Goal: Task Accomplishment & Management: Manage account settings

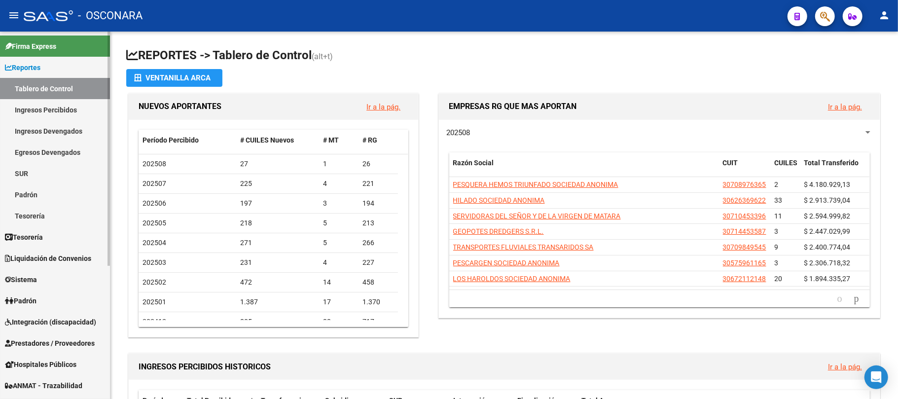
click at [30, 285] on link "Sistema" at bounding box center [55, 279] width 110 height 21
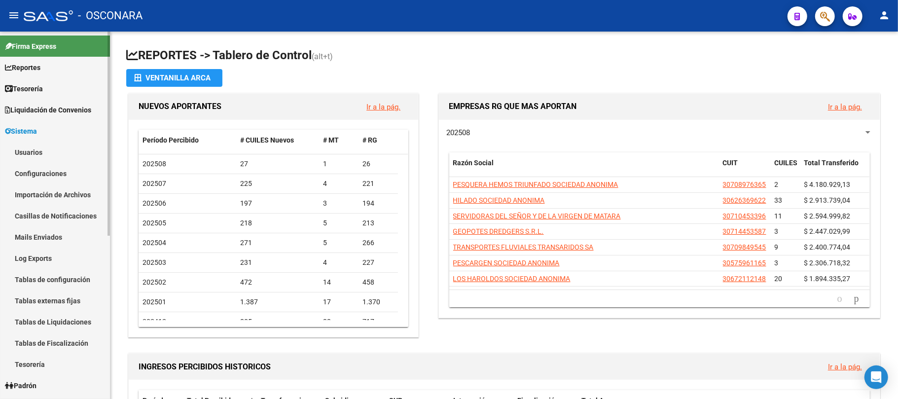
click at [48, 146] on link "Usuarios" at bounding box center [55, 152] width 110 height 21
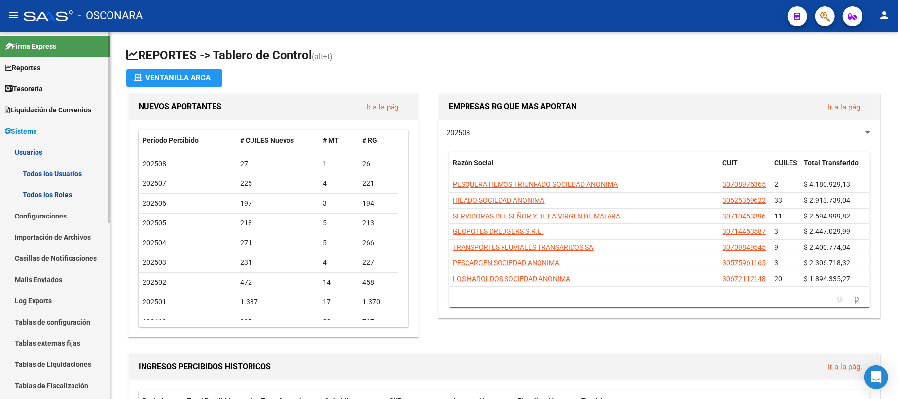
click at [45, 132] on link "Sistema" at bounding box center [55, 130] width 110 height 21
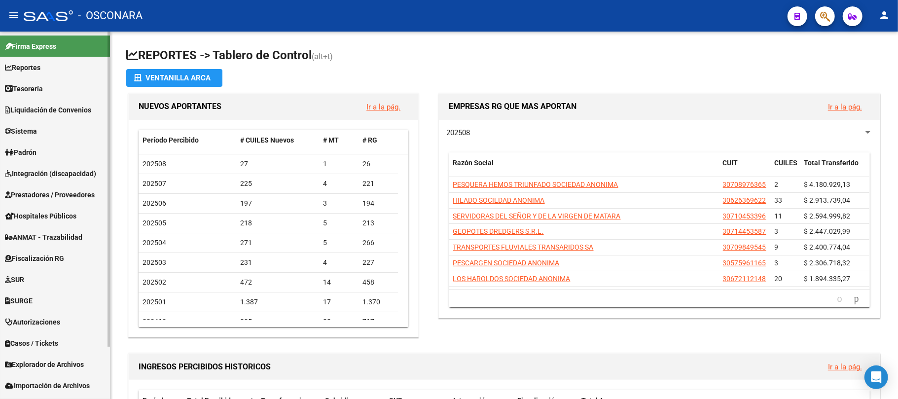
click at [41, 194] on span "Prestadores / Proveedores" at bounding box center [50, 194] width 90 height 11
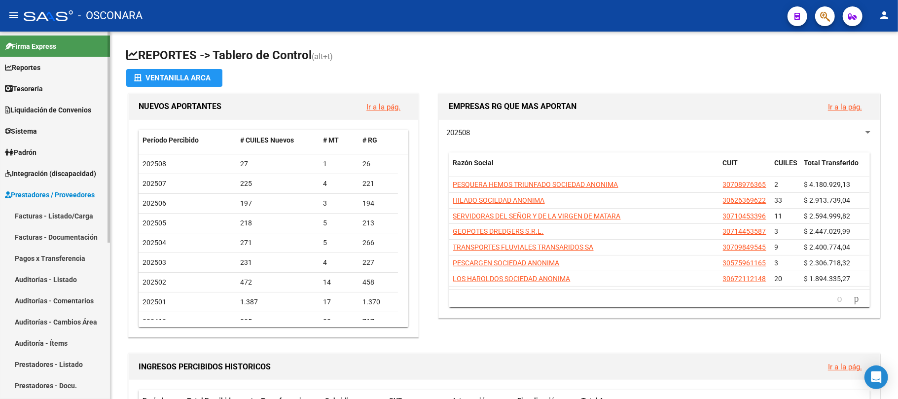
click at [12, 152] on icon at bounding box center [9, 152] width 9 height 7
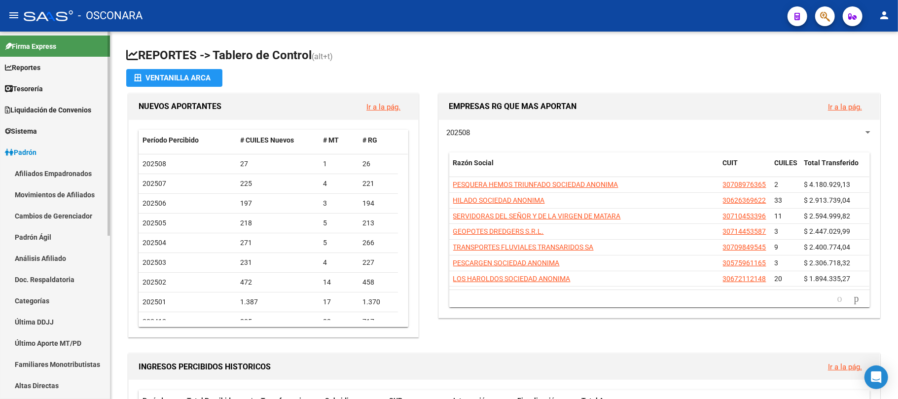
click at [54, 233] on link "Padrón Ágil" at bounding box center [55, 236] width 110 height 21
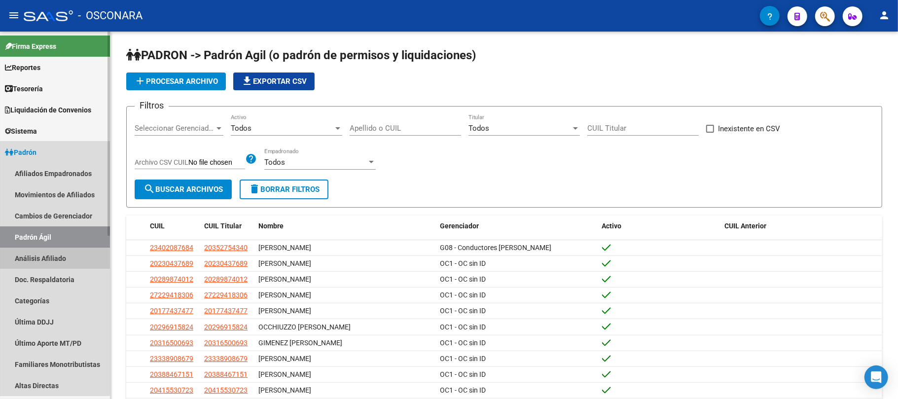
click at [50, 256] on link "Análisis Afiliado" at bounding box center [55, 258] width 110 height 21
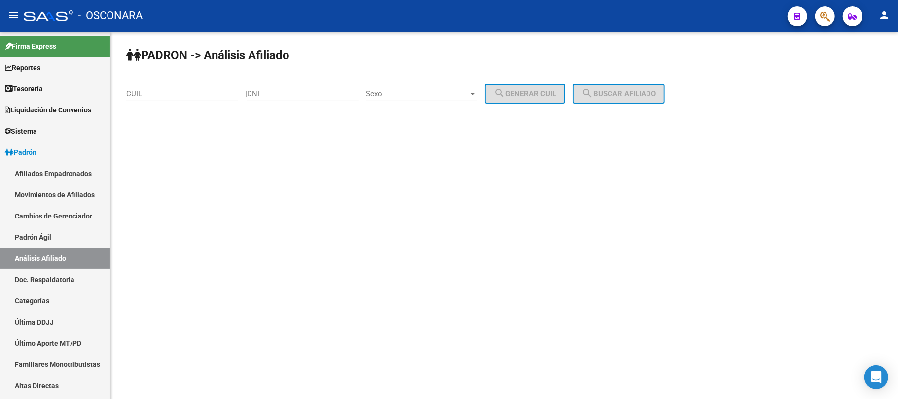
click at [166, 93] on input "CUIL" at bounding box center [181, 93] width 111 height 9
paste input "20-29270235-4"
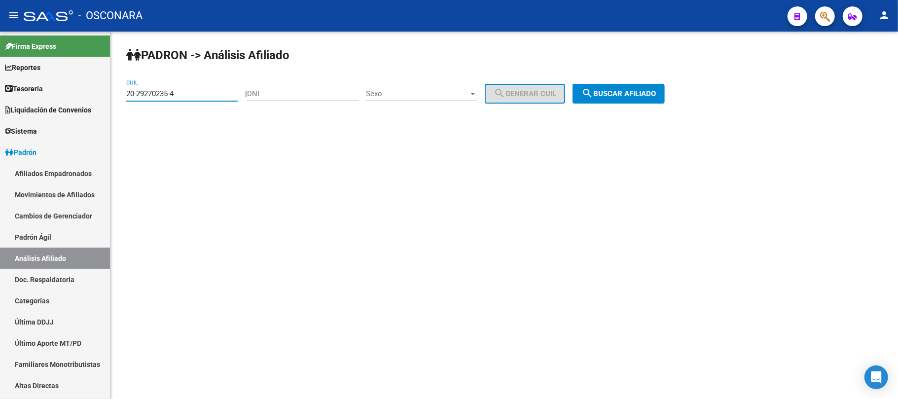
type input "20-29270235-4"
click at [656, 93] on span "search Buscar afiliado" at bounding box center [618, 93] width 74 height 9
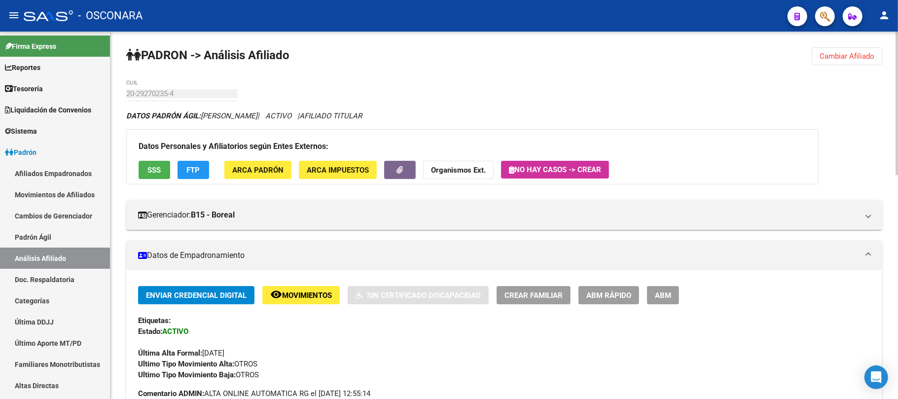
click at [143, 169] on button "SSS" at bounding box center [155, 170] width 32 height 18
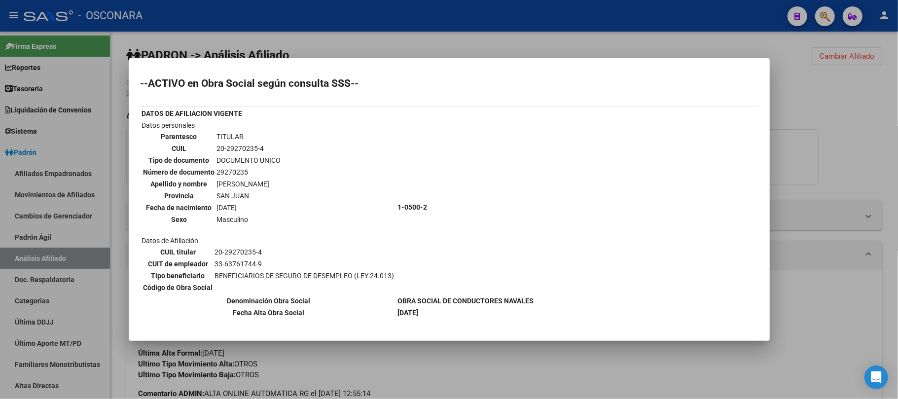
click at [510, 373] on div at bounding box center [449, 199] width 898 height 399
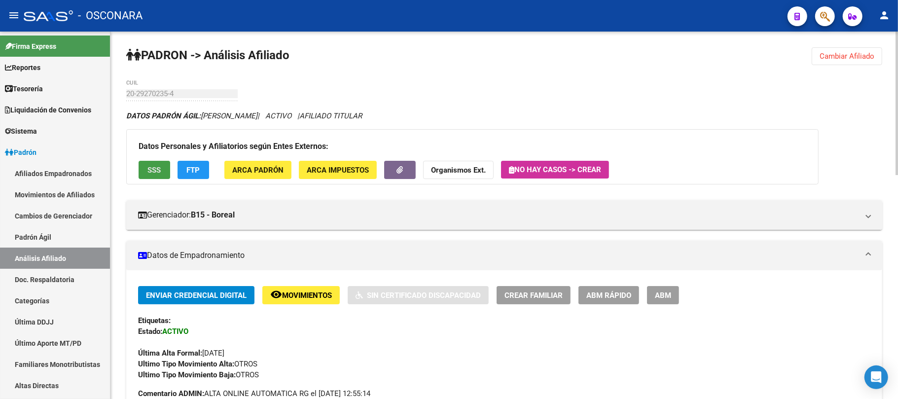
click at [153, 175] on button "SSS" at bounding box center [155, 170] width 32 height 18
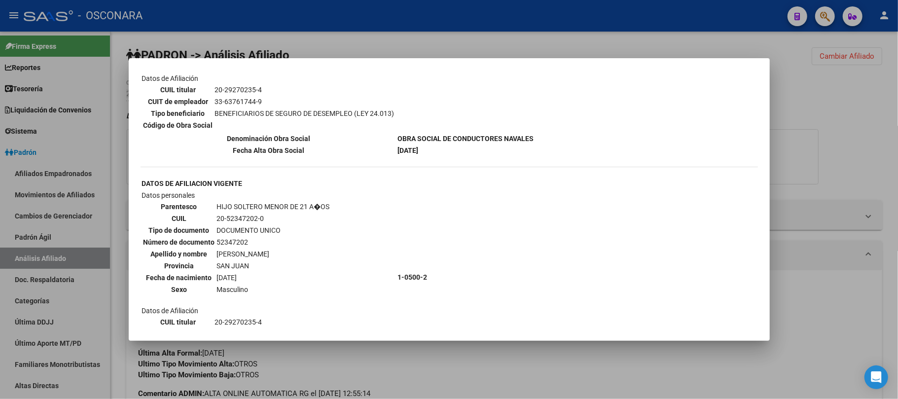
scroll to position [719, 0]
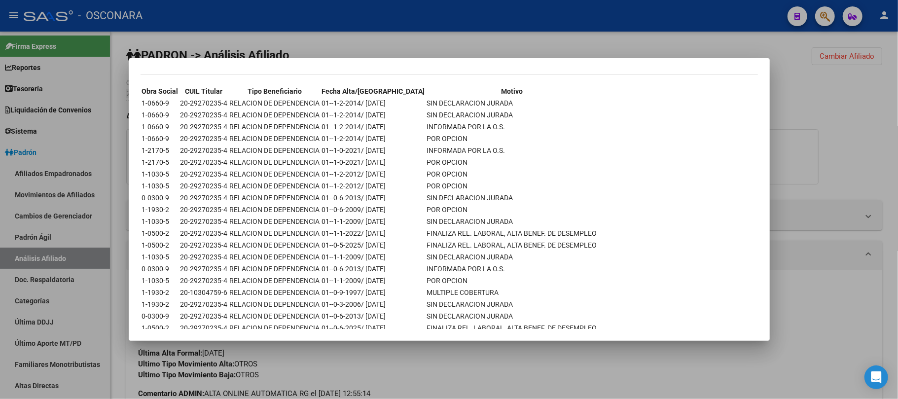
click at [461, 359] on div at bounding box center [449, 199] width 898 height 399
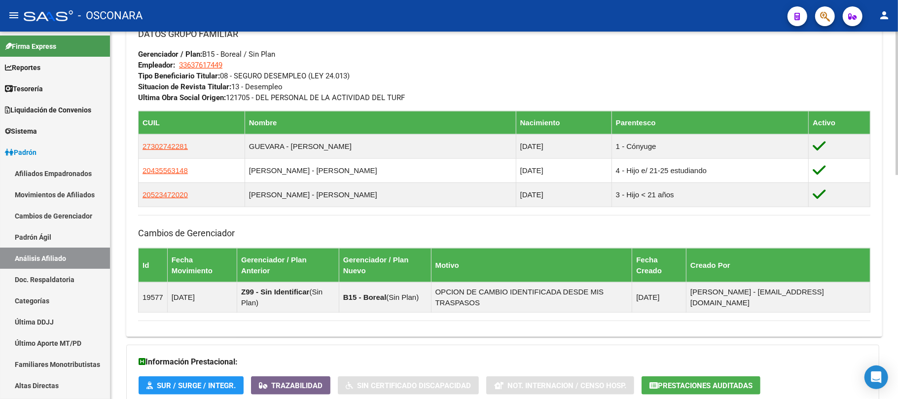
scroll to position [572, 0]
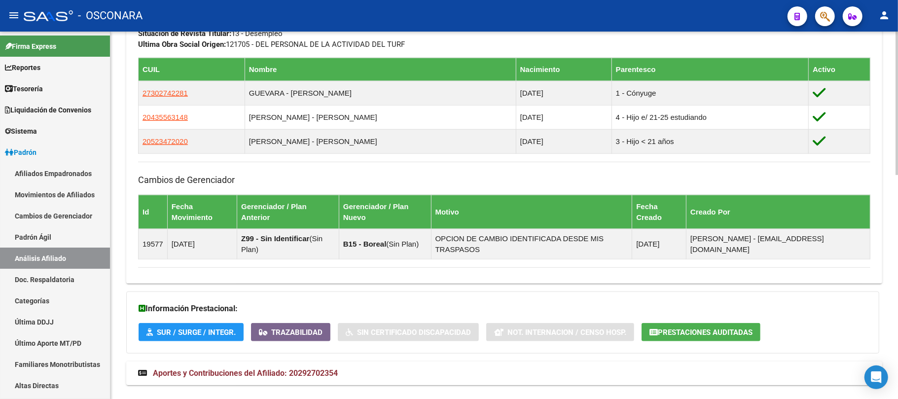
click at [308, 361] on mat-expansion-panel-header "Aportes y Contribuciones del Afiliado: 20292702354" at bounding box center [504, 373] width 756 height 24
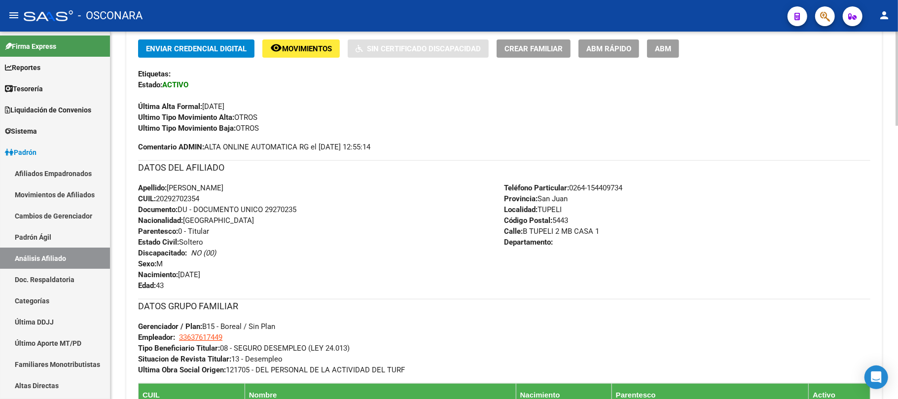
scroll to position [0, 0]
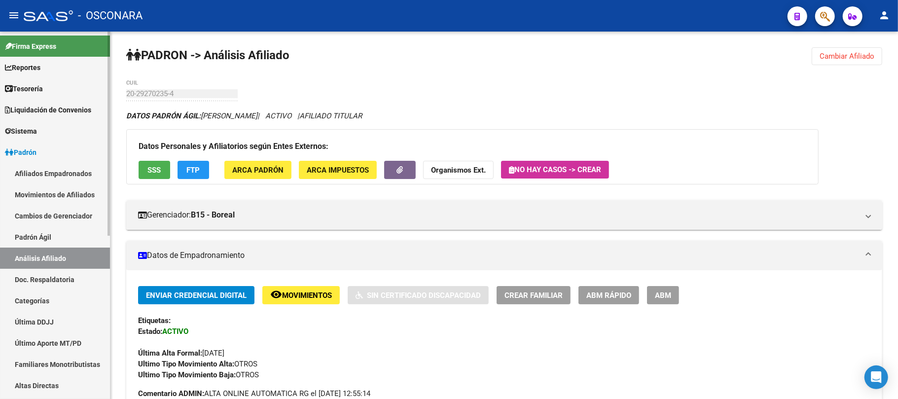
click at [38, 227] on link "Padrón Ágil" at bounding box center [55, 236] width 110 height 21
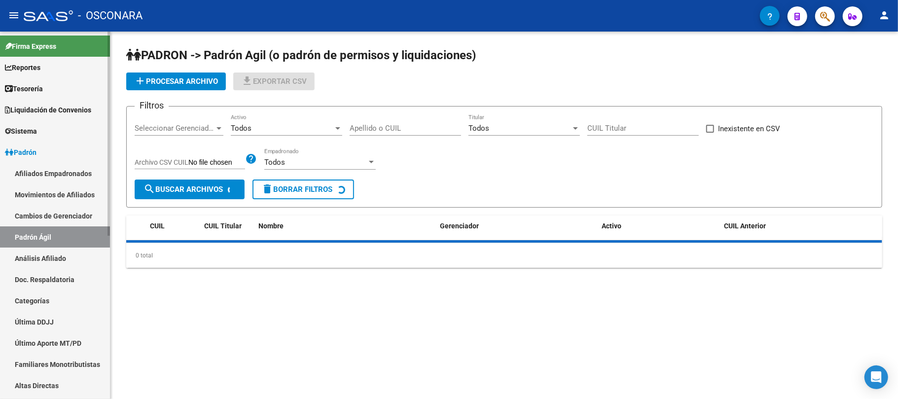
click at [40, 248] on link "Análisis Afiliado" at bounding box center [55, 258] width 110 height 21
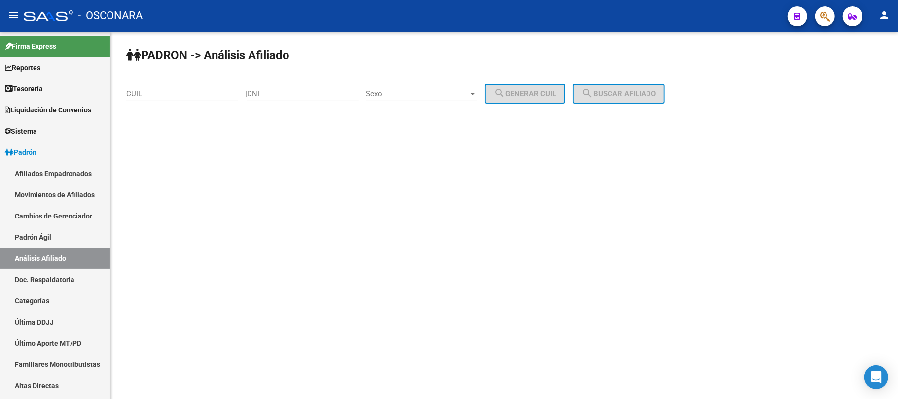
click at [148, 93] on input "CUIL" at bounding box center [181, 93] width 111 height 9
paste input "27-34855931-7"
type input "27-34855931-7"
click at [655, 93] on span "search Buscar afiliado" at bounding box center [618, 93] width 74 height 9
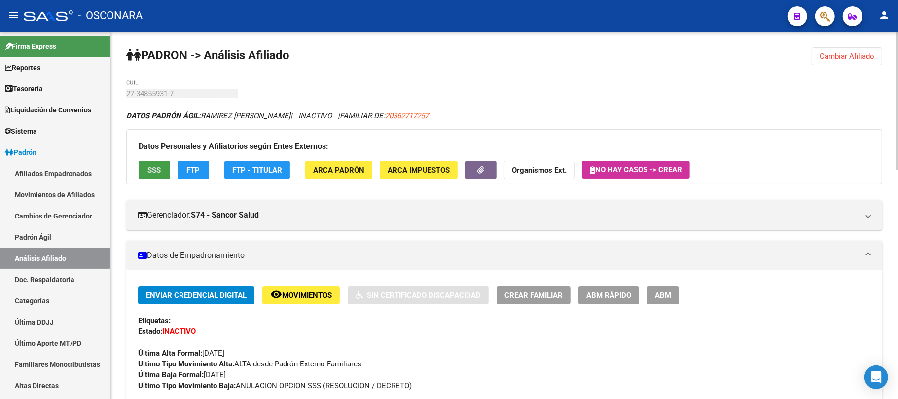
click at [148, 178] on button "SSS" at bounding box center [155, 170] width 32 height 18
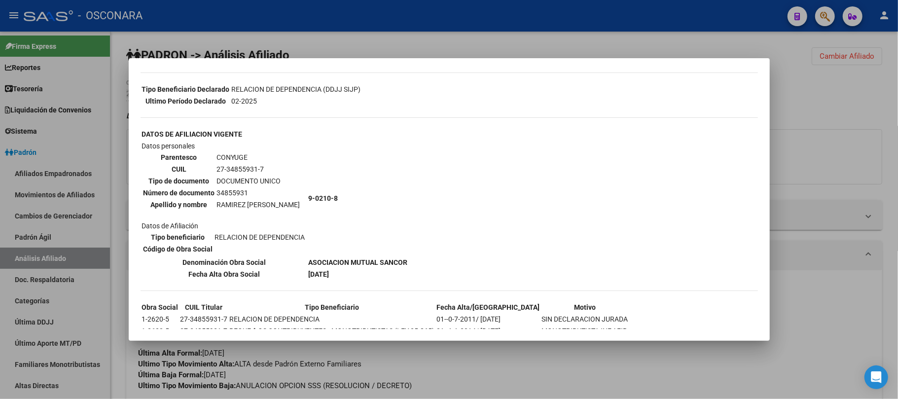
scroll to position [261, 0]
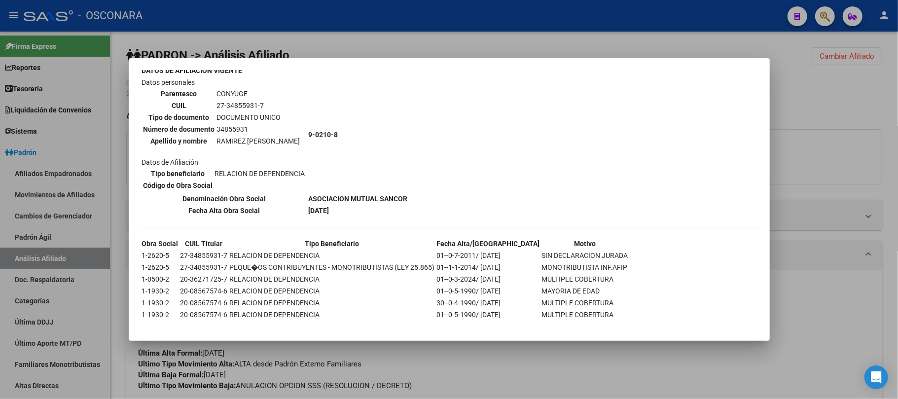
click at [589, 360] on div at bounding box center [449, 199] width 898 height 399
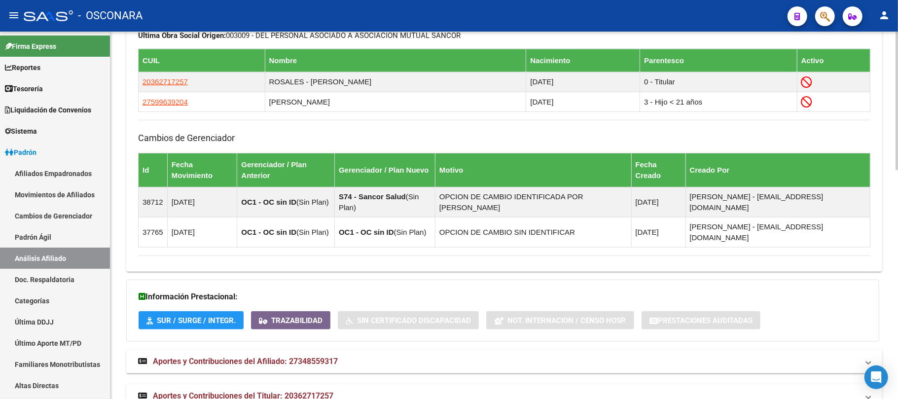
scroll to position [605, 0]
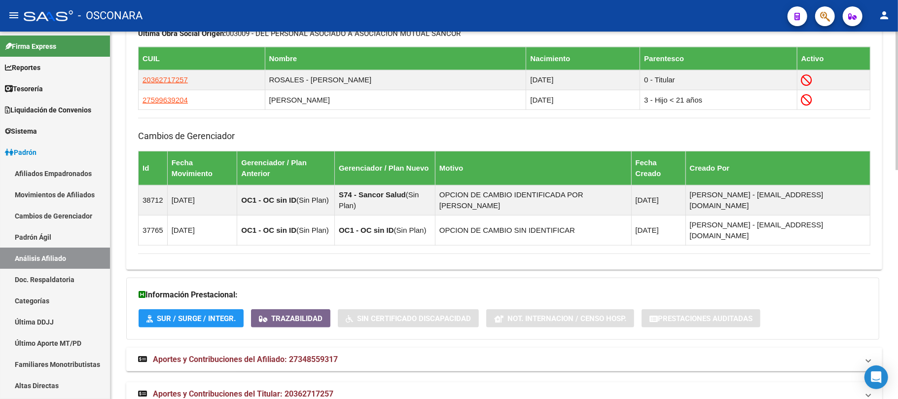
click at [307, 389] on span "Aportes y Contribuciones del Titular: 20362717257" at bounding box center [243, 393] width 180 height 9
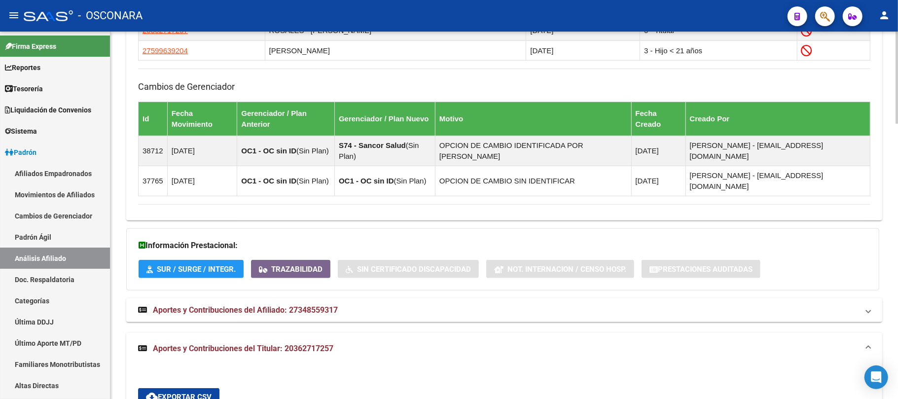
scroll to position [662, 0]
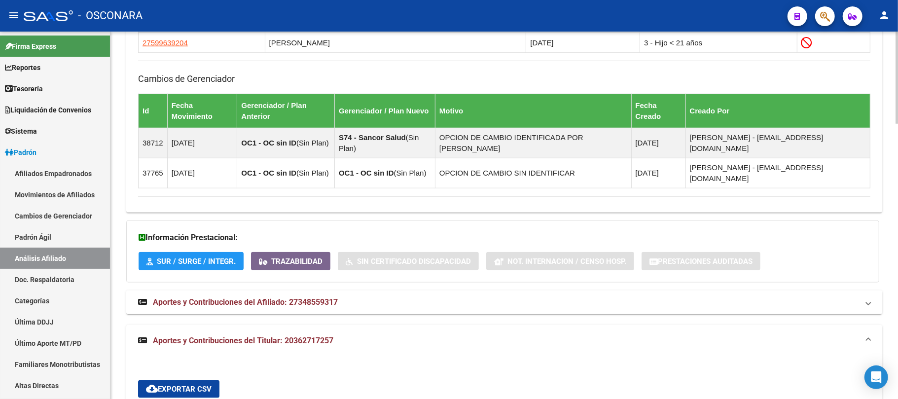
click at [277, 290] on mat-expansion-panel-header "Aportes y Contribuciones del Afiliado: 27348559317" at bounding box center [504, 302] width 756 height 24
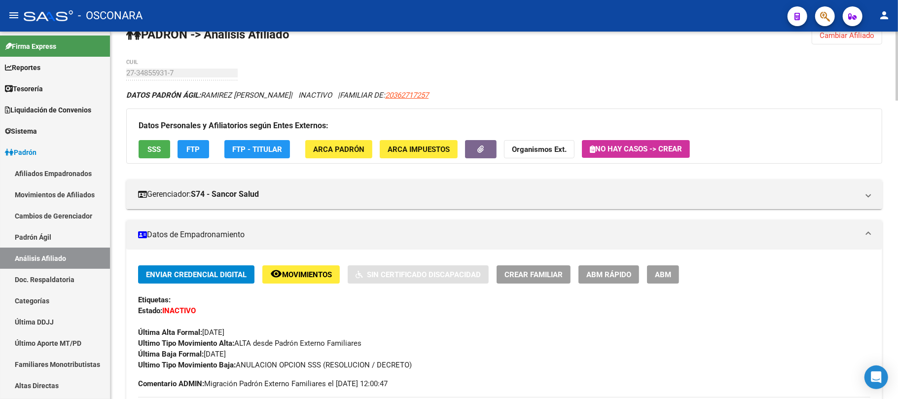
scroll to position [0, 0]
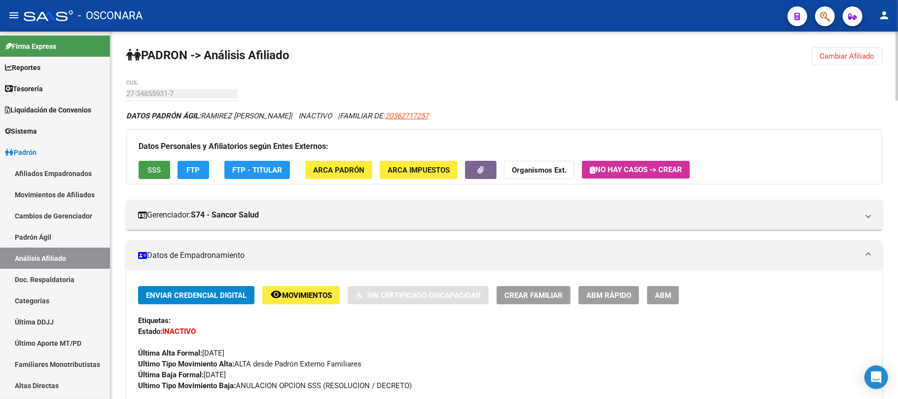
click at [158, 166] on span "SSS" at bounding box center [154, 170] width 13 height 9
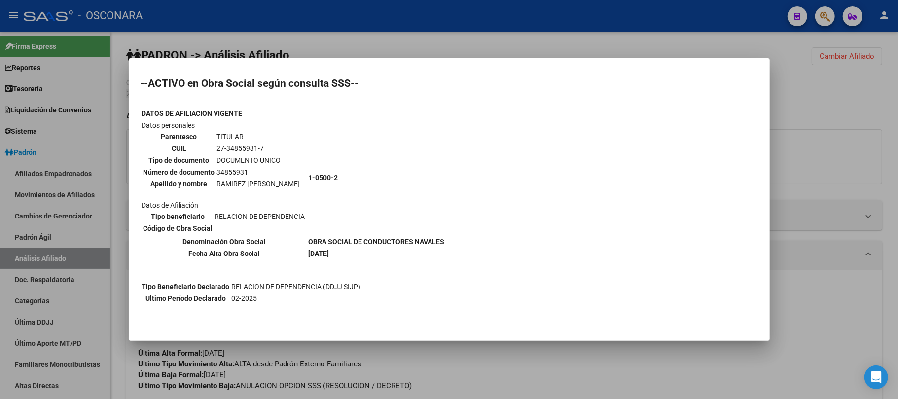
click at [423, 379] on div at bounding box center [449, 199] width 898 height 399
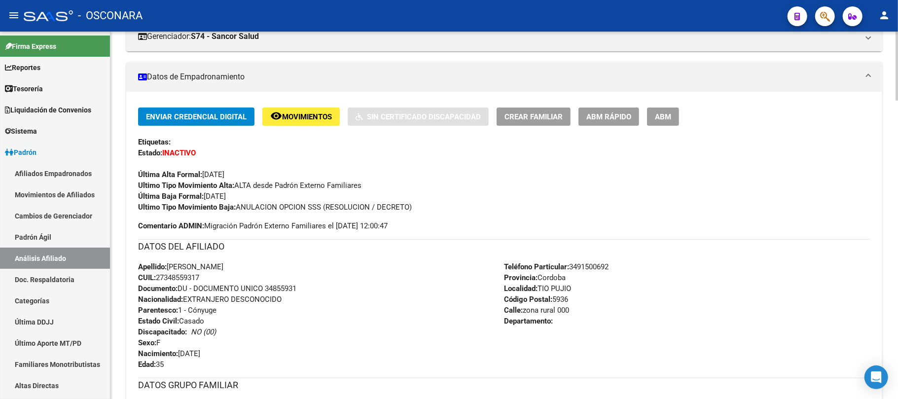
scroll to position [197, 0]
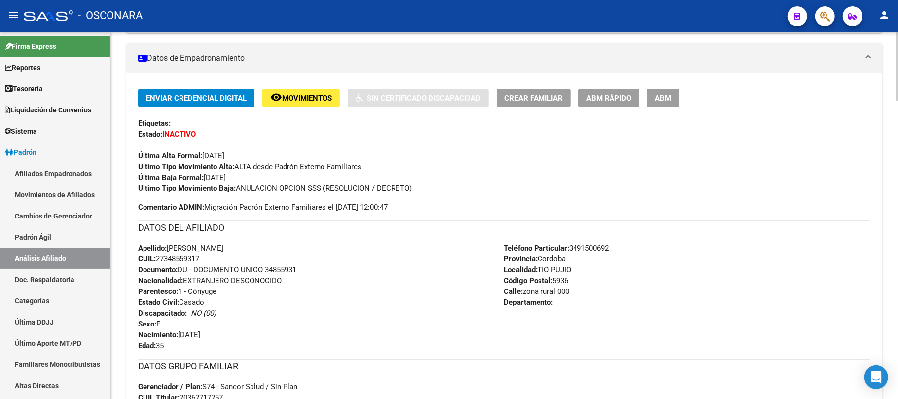
drag, startPoint x: 250, startPoint y: 248, endPoint x: 169, endPoint y: 251, distance: 80.9
click at [169, 251] on div "Apellido: [PERSON_NAME]: 27348559317 Documento: DU - DOCUMENTO UNICO 34855931 N…" at bounding box center [321, 297] width 366 height 108
click at [251, 252] on div "Apellido: [PERSON_NAME]: 27348559317 Documento: DU - DOCUMENTO UNICO 34855931 N…" at bounding box center [321, 297] width 366 height 108
drag, startPoint x: 251, startPoint y: 252, endPoint x: 168, endPoint y: 249, distance: 83.4
click at [168, 249] on div "Apellido: [PERSON_NAME]: 27348559317 Documento: DU - DOCUMENTO UNICO 34855931 N…" at bounding box center [321, 297] width 366 height 108
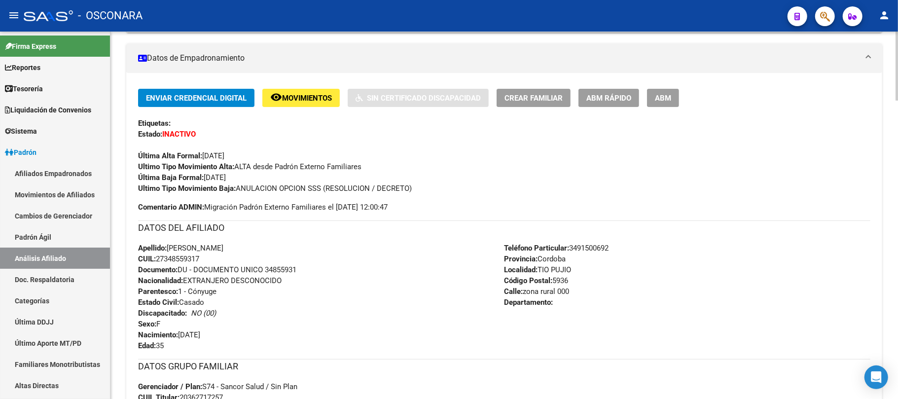
copy span "[PERSON_NAME]"
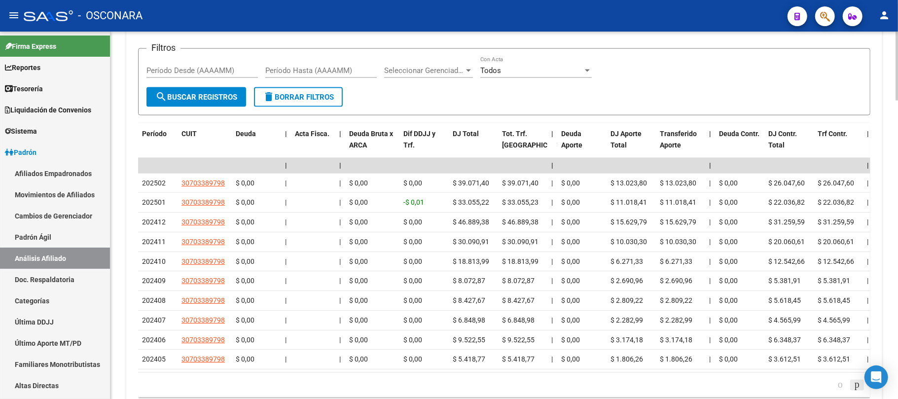
scroll to position [1117, 0]
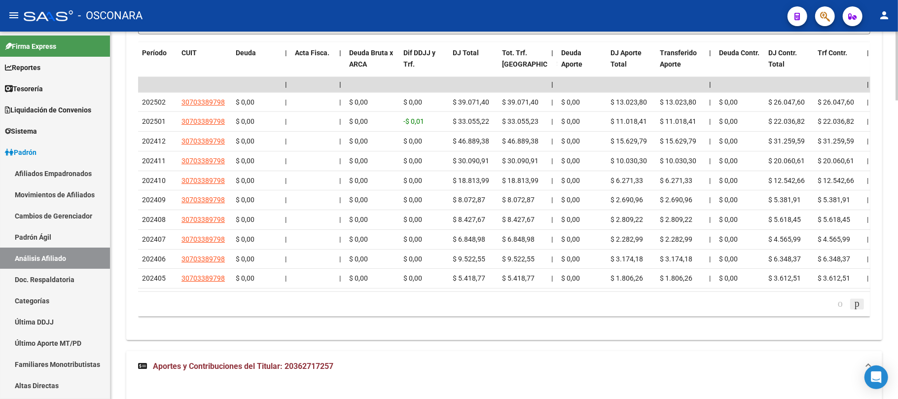
click at [853, 298] on icon "go to next page" at bounding box center [857, 304] width 8 height 12
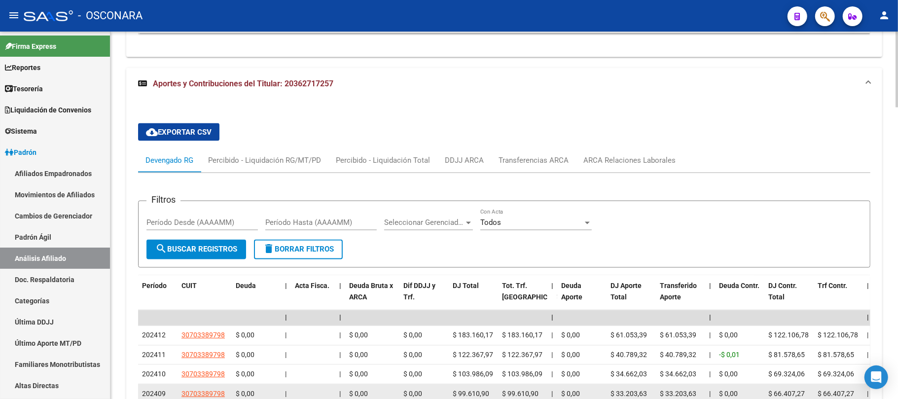
scroll to position [1414, 0]
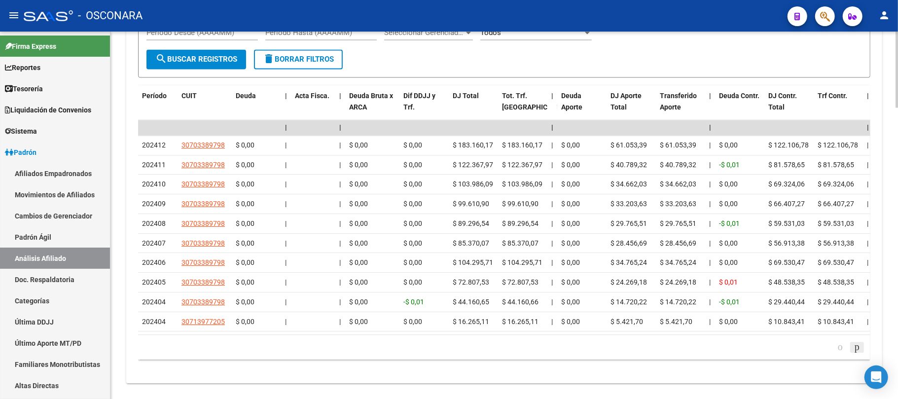
click at [853, 342] on icon "go to next page" at bounding box center [857, 347] width 8 height 12
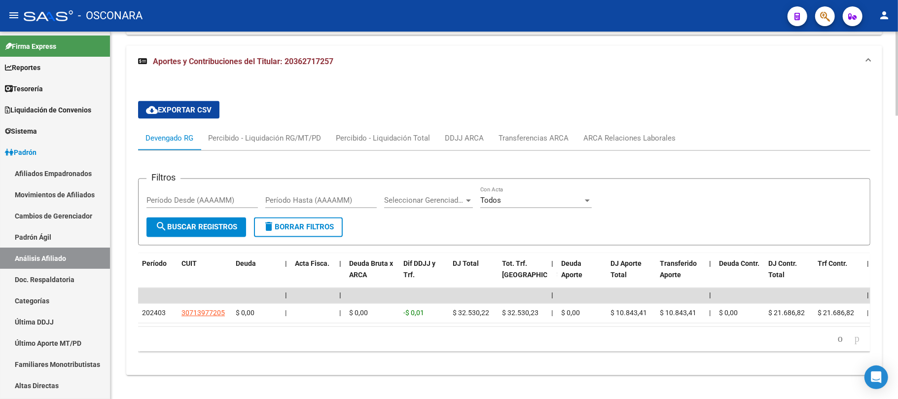
scroll to position [1237, 0]
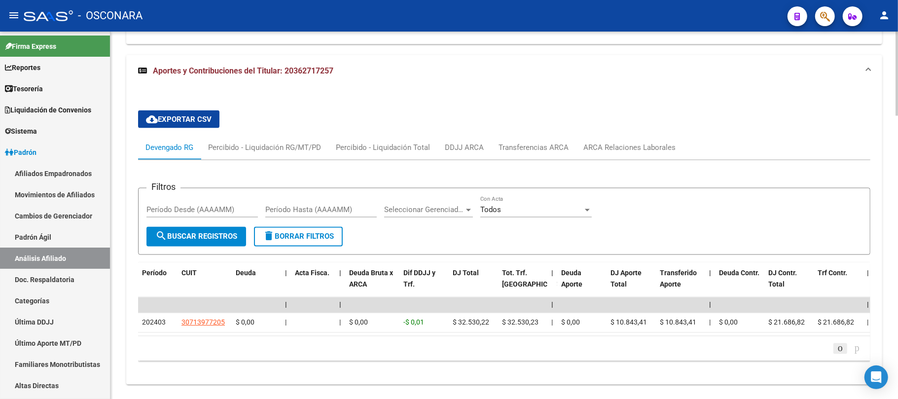
click at [836, 342] on icon "go to previous page" at bounding box center [840, 348] width 8 height 12
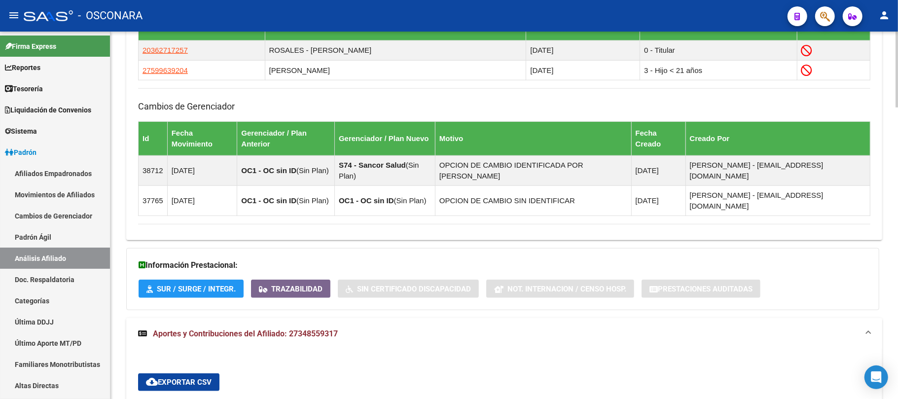
scroll to position [625, 0]
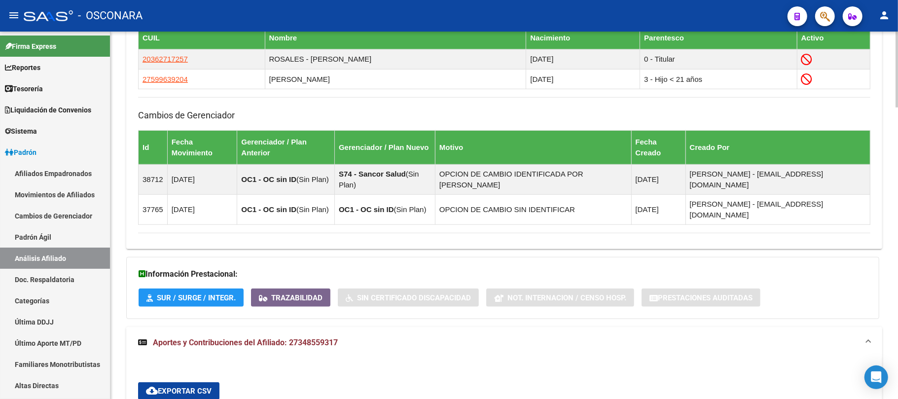
click at [336, 338] on span "Aportes y Contribuciones del Afiliado: 27348559317" at bounding box center [245, 342] width 185 height 9
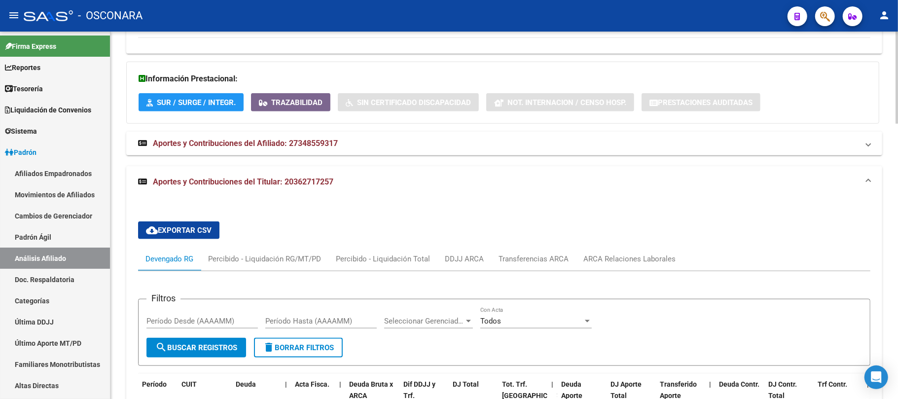
scroll to position [823, 0]
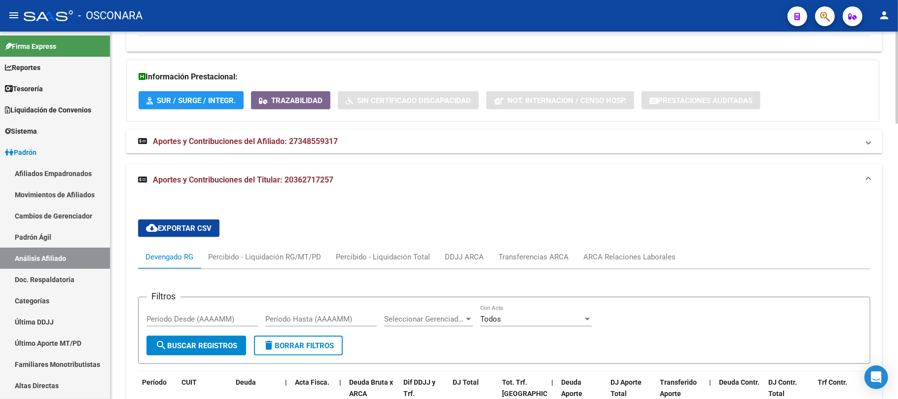
click at [298, 137] on span "Aportes y Contribuciones del Afiliado: 27348559317" at bounding box center [245, 141] width 185 height 9
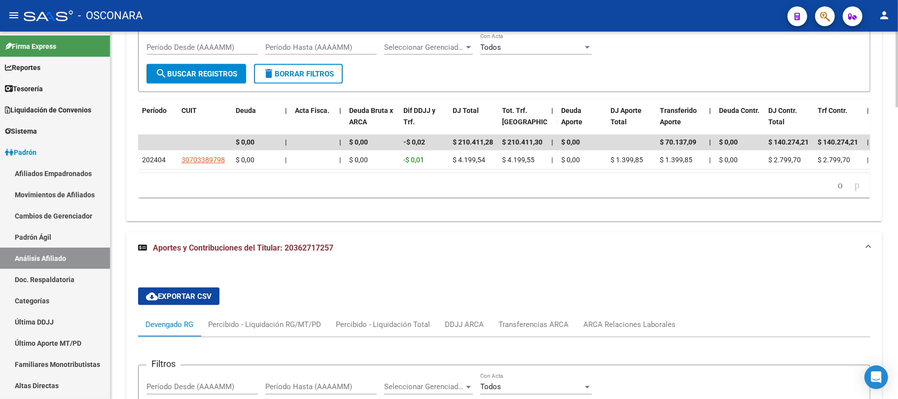
scroll to position [1020, 0]
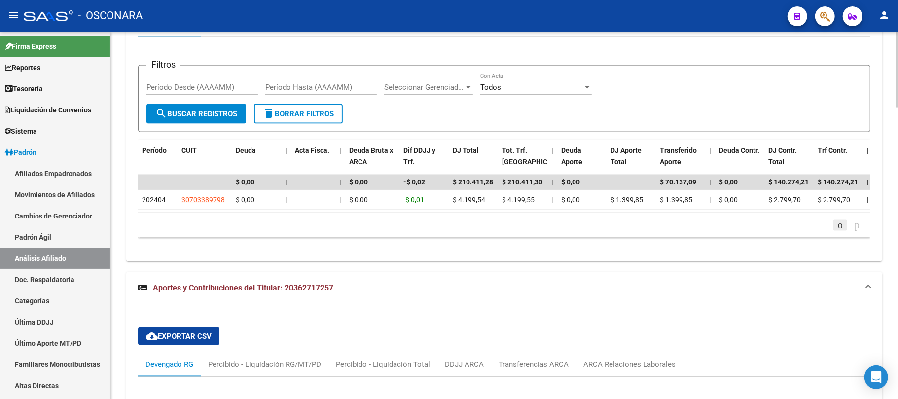
click at [836, 219] on icon "go to previous page" at bounding box center [840, 225] width 8 height 12
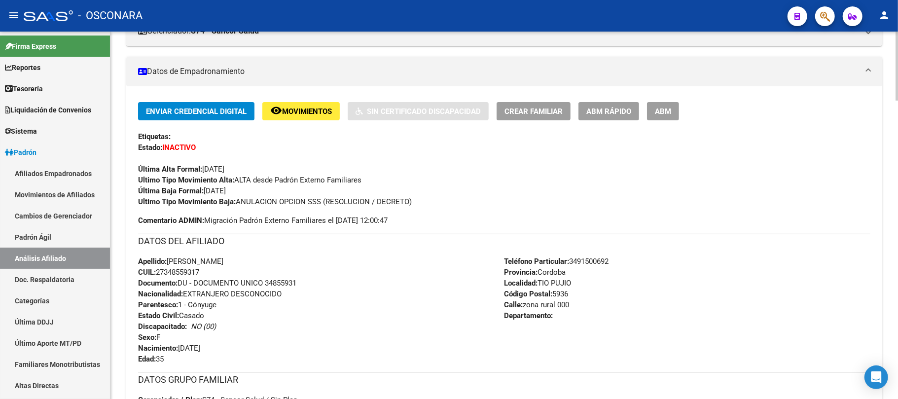
scroll to position [99, 0]
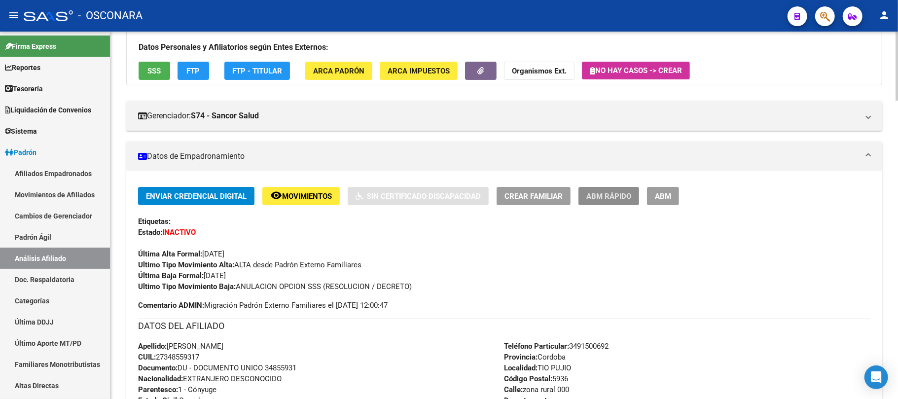
click at [611, 200] on span "ABM Rápido" at bounding box center [608, 196] width 45 height 9
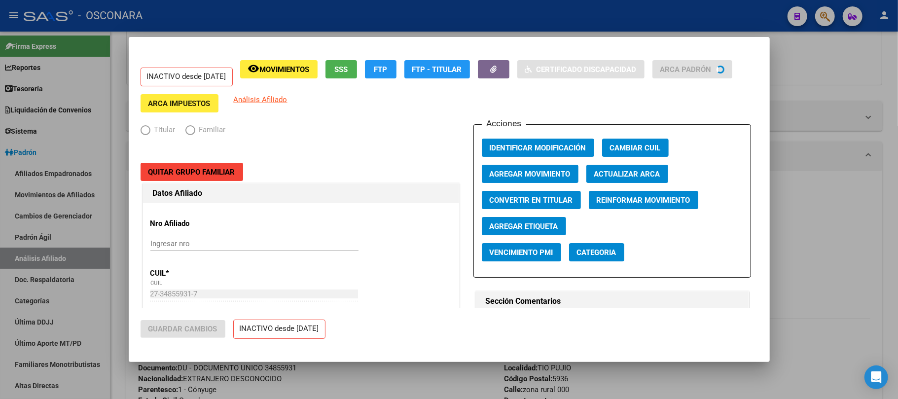
radio input "true"
type input "30-70338979-8"
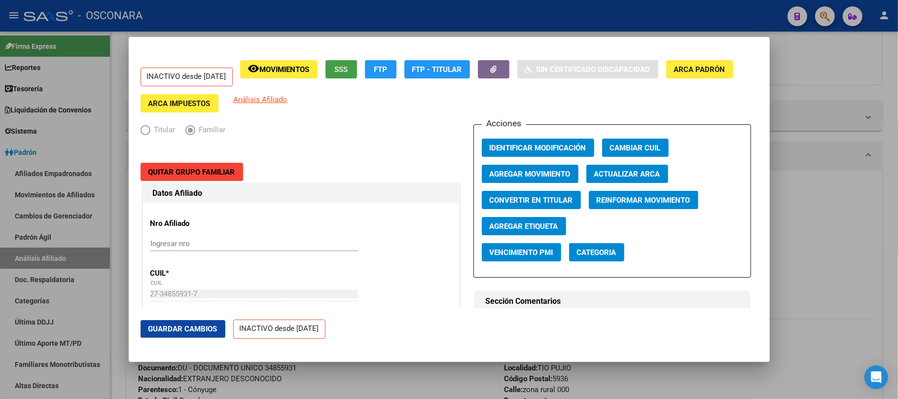
click at [348, 69] on span "SSS" at bounding box center [340, 69] width 13 height 9
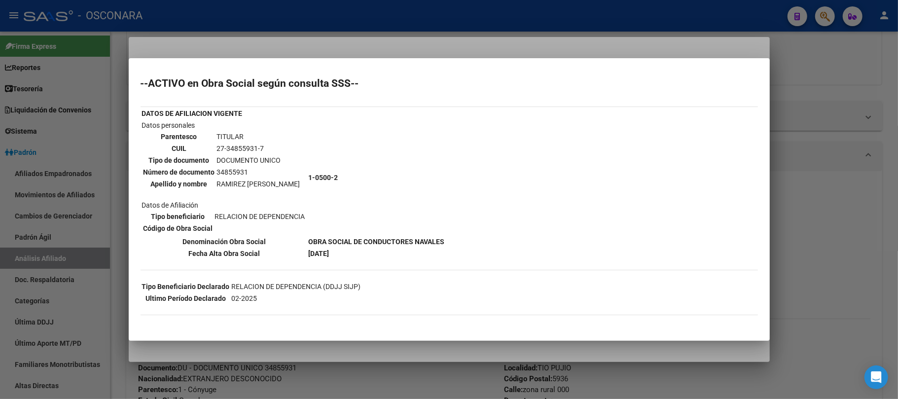
click at [784, 219] on div at bounding box center [449, 199] width 898 height 399
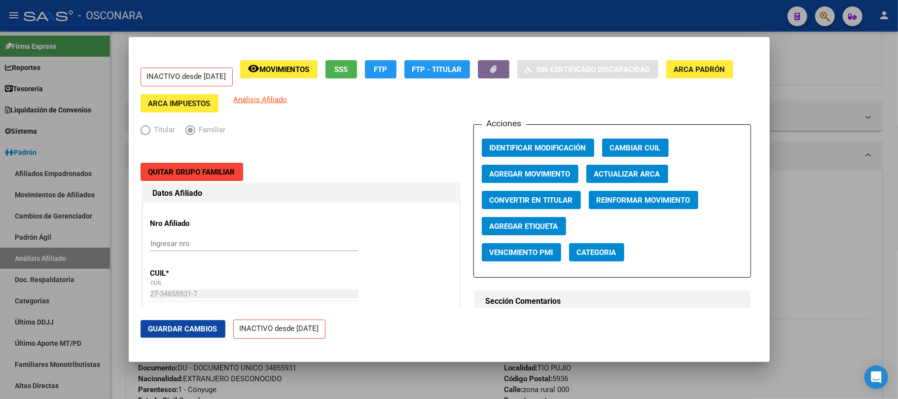
click at [555, 179] on button "Agregar Movimiento" at bounding box center [530, 174] width 97 height 18
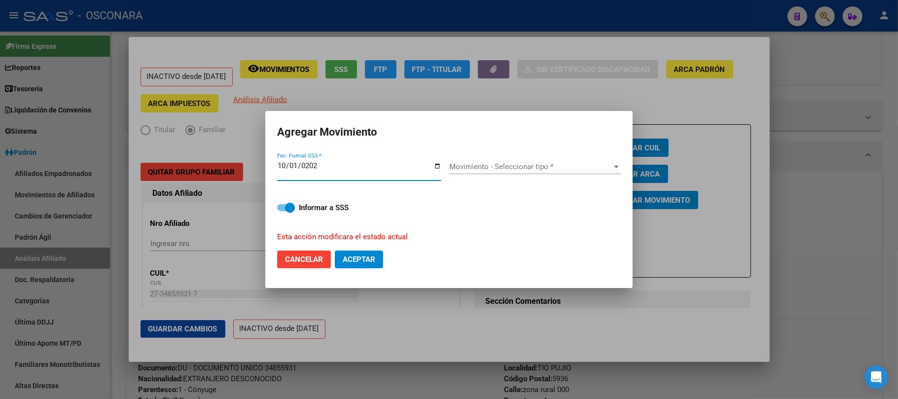
type input "[DATE]"
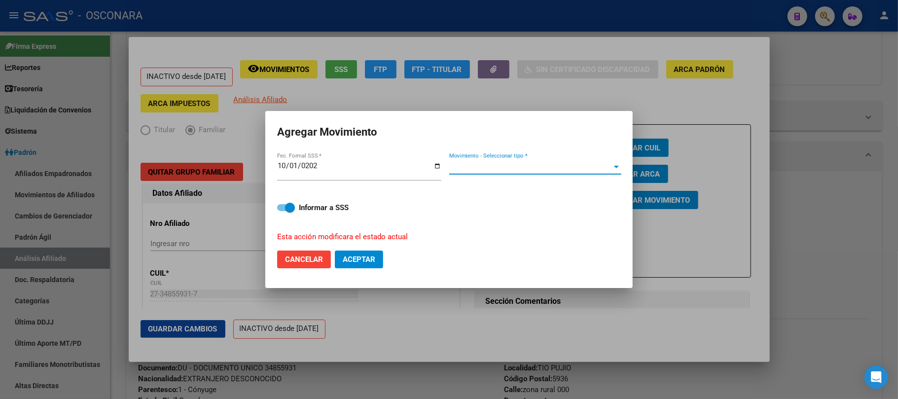
click at [589, 168] on span "Movimiento - Seleccionar tipo *" at bounding box center [530, 166] width 163 height 9
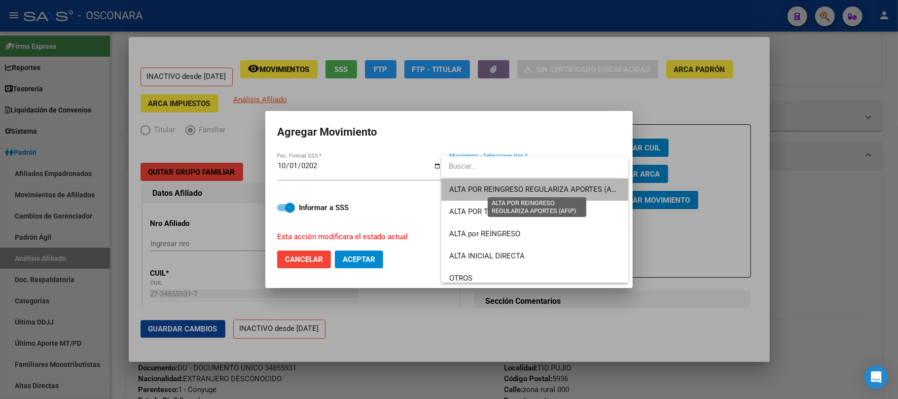
click at [577, 190] on span "ALTA POR REINGRESO REGULARIZA APORTES (AFIP)" at bounding box center [536, 189] width 175 height 9
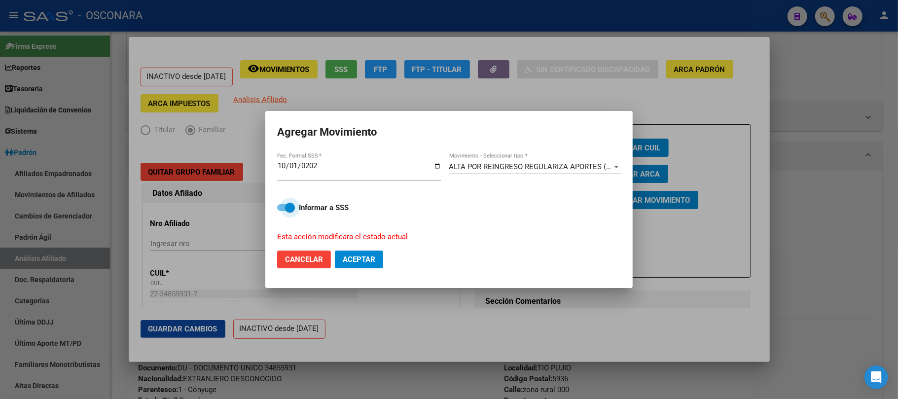
click at [281, 208] on span at bounding box center [286, 207] width 18 height 7
click at [282, 211] on input "Informar a SSS" at bounding box center [282, 211] width 0 height 0
checkbox input "false"
click at [359, 257] on span "Aceptar" at bounding box center [359, 259] width 33 height 9
click at [853, 321] on div at bounding box center [449, 199] width 898 height 399
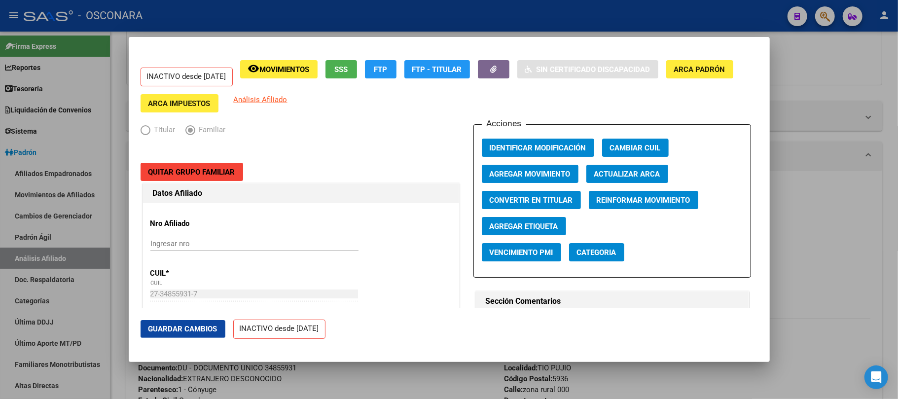
click at [851, 309] on div at bounding box center [449, 199] width 898 height 399
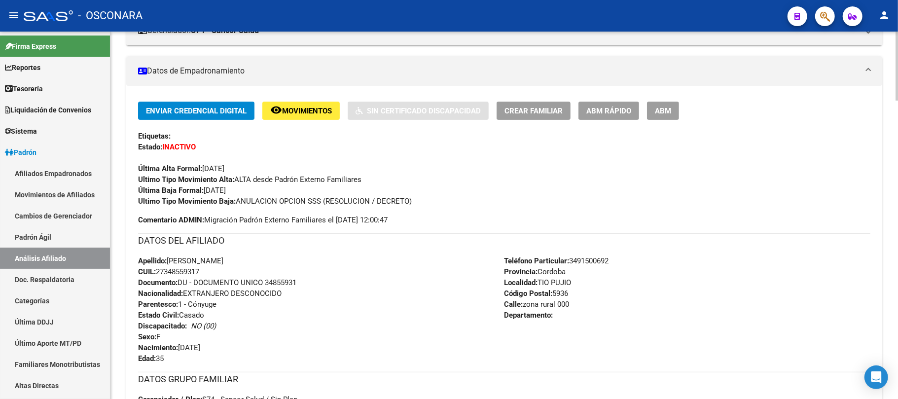
scroll to position [0, 0]
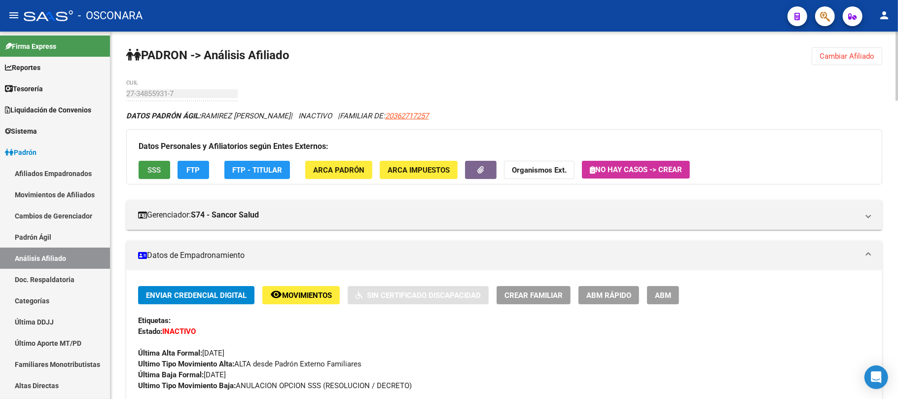
click at [156, 170] on span "SSS" at bounding box center [154, 170] width 13 height 9
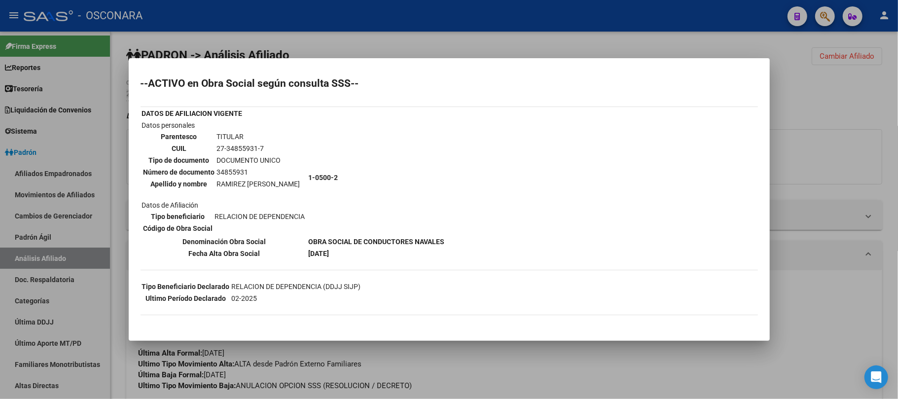
drag, startPoint x: 310, startPoint y: 239, endPoint x: 443, endPoint y: 238, distance: 133.1
click at [443, 238] on table "DATOS DE AFILIACION VIGENTE Datos personales Parentesco TITULAR CUIL 27-3485593…" at bounding box center [294, 183] width 306 height 153
click at [802, 326] on div at bounding box center [449, 199] width 898 height 399
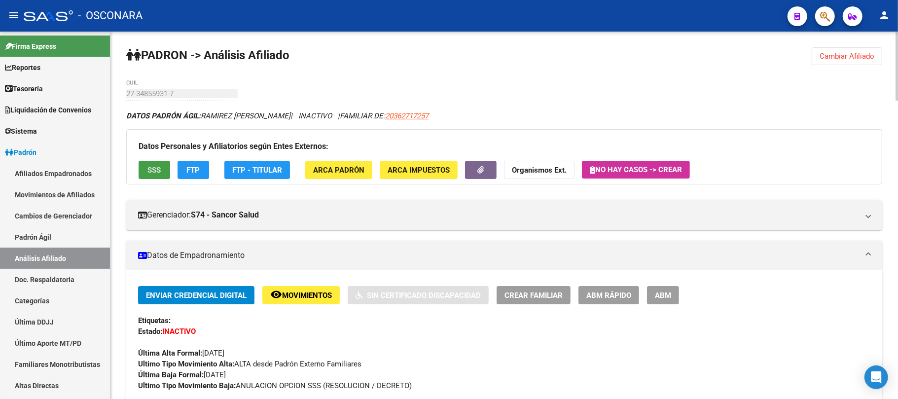
click at [166, 174] on button "SSS" at bounding box center [155, 170] width 32 height 18
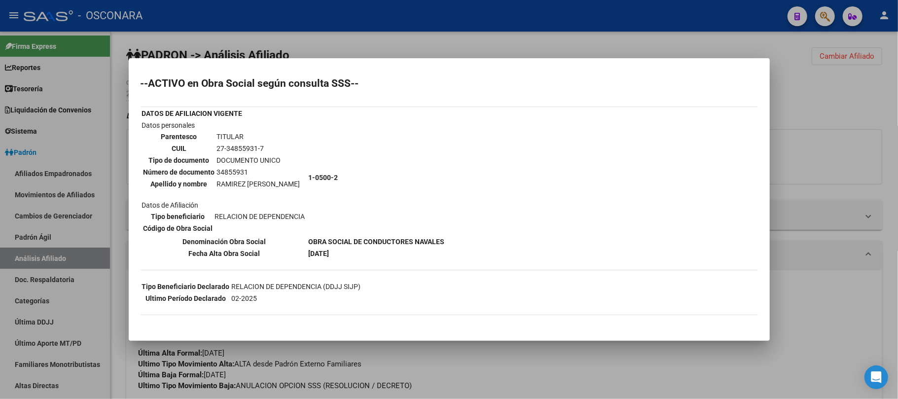
drag, startPoint x: 354, startPoint y: 247, endPoint x: 394, endPoint y: 247, distance: 40.9
click at [394, 248] on tr "Fecha Alta Obra Social [DATE]" at bounding box center [294, 253] width 304 height 11
click at [713, 370] on div at bounding box center [449, 199] width 898 height 399
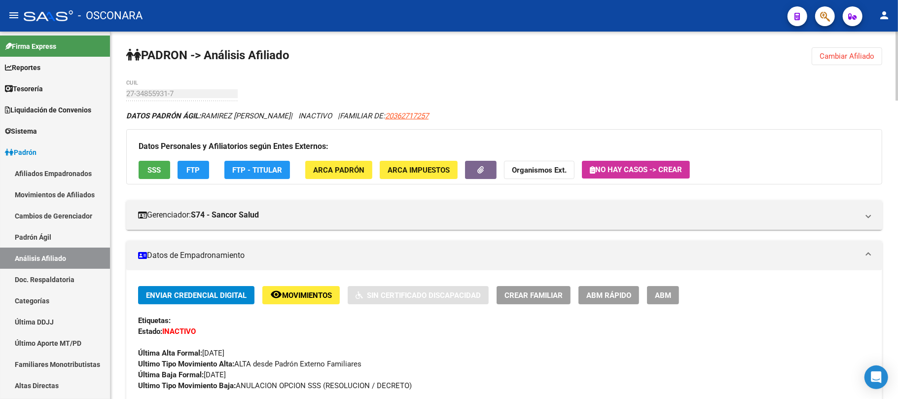
click at [663, 291] on span "ABM" at bounding box center [663, 295] width 16 height 9
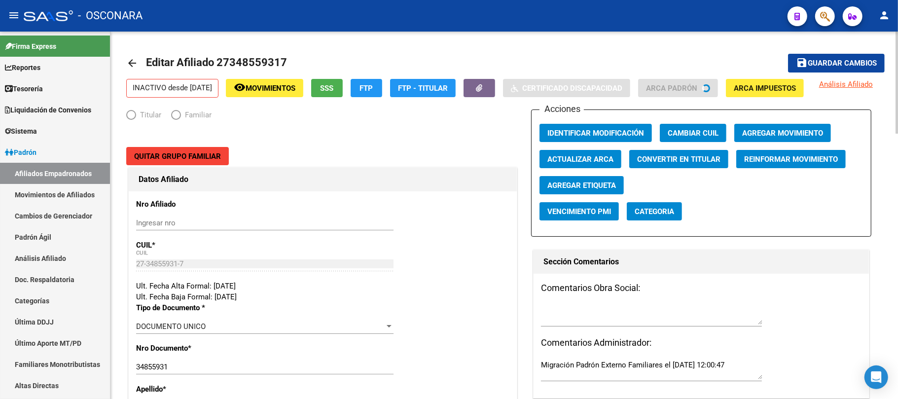
radio input "true"
type input "30-70338979-8"
click at [703, 164] on span "Convertir en Titular" at bounding box center [678, 159] width 83 height 9
radio input "true"
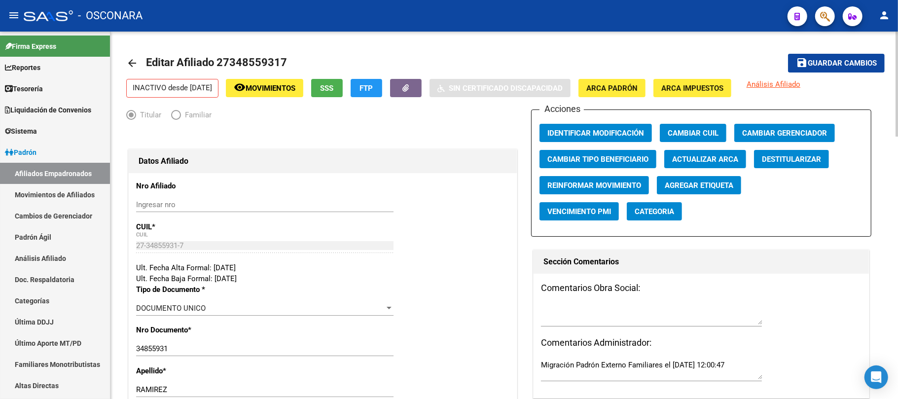
type input "30-70338979-8"
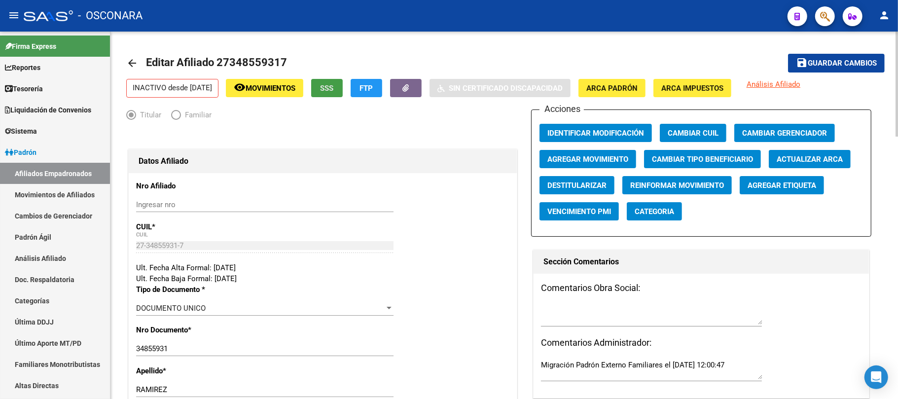
click at [343, 89] on button "SSS" at bounding box center [327, 88] width 32 height 18
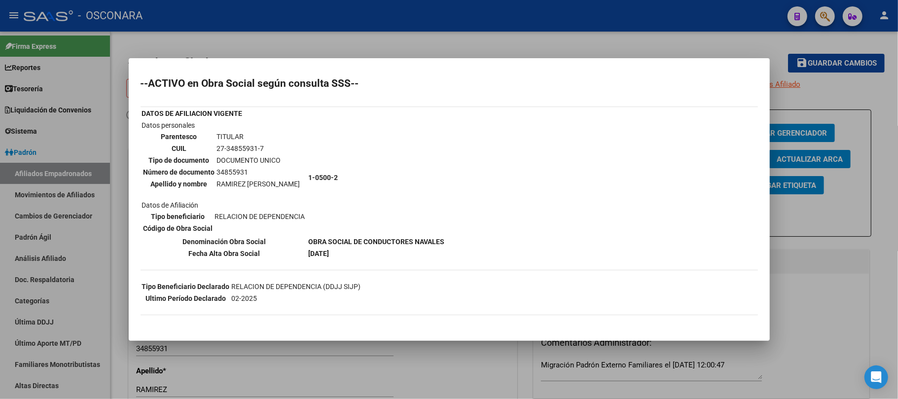
drag, startPoint x: 306, startPoint y: 247, endPoint x: 359, endPoint y: 255, distance: 54.4
click at [359, 255] on div "--ACTIVO en Obra Social según consulta SSS-- DATOS DE AFILIACION VIGENTE Datos …" at bounding box center [449, 340] width 617 height 524
click at [472, 359] on div at bounding box center [449, 199] width 898 height 399
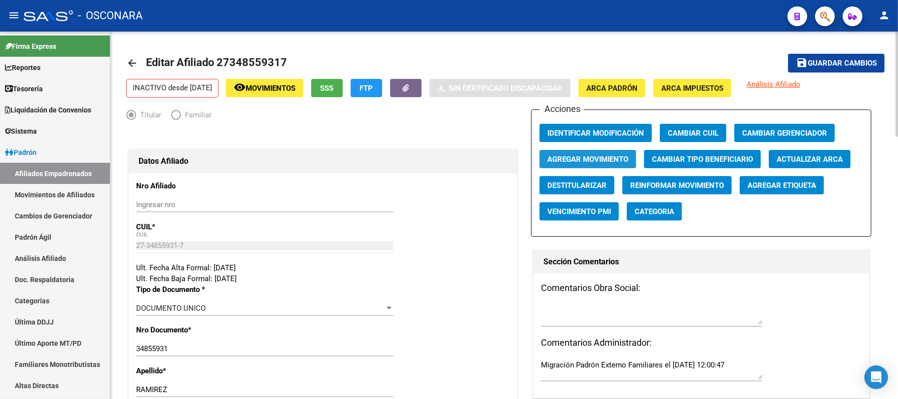
click at [610, 158] on span "Agregar Movimiento" at bounding box center [587, 159] width 81 height 9
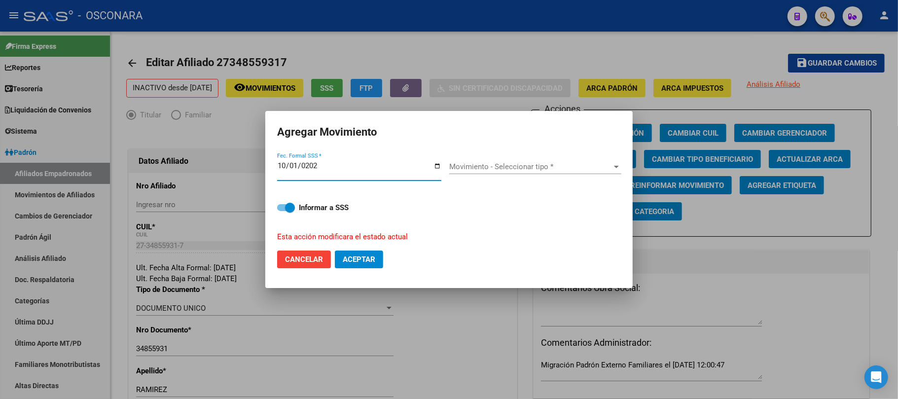
type input "[DATE]"
click at [279, 207] on span at bounding box center [286, 207] width 18 height 7
click at [282, 211] on input "Informar a SSS" at bounding box center [282, 211] width 0 height 0
checkbox input "false"
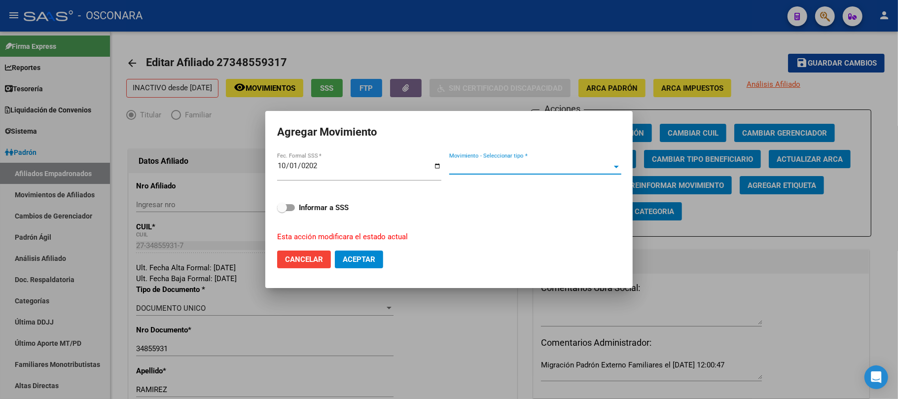
click at [596, 164] on span "Movimiento - Seleccionar tipo *" at bounding box center [530, 166] width 163 height 9
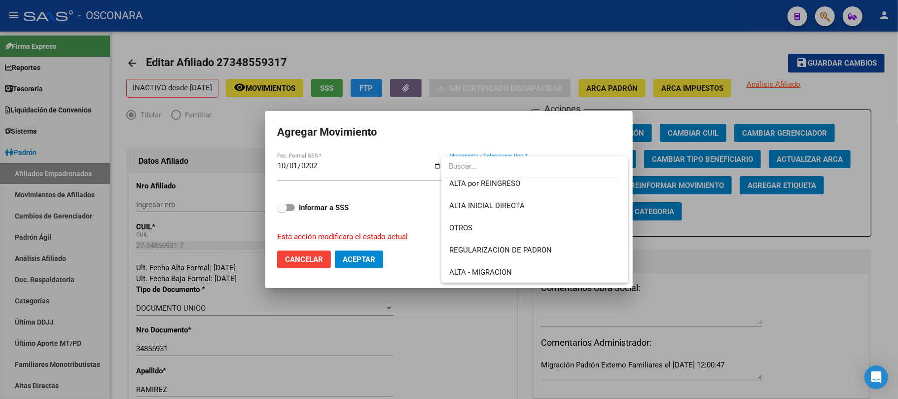
scroll to position [24, 0]
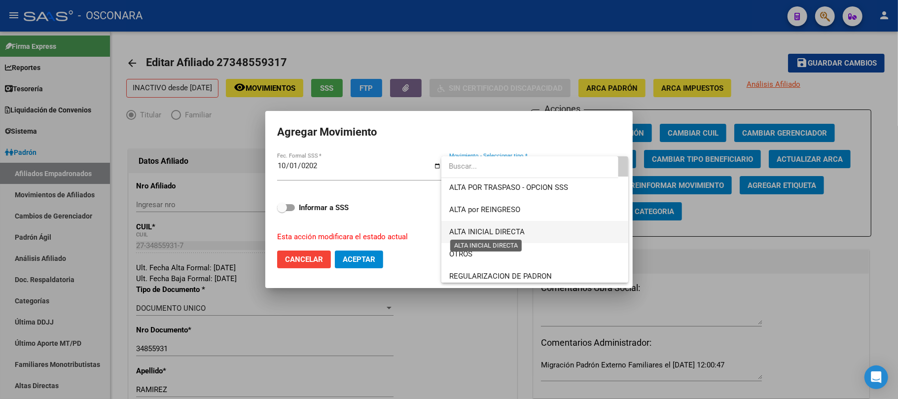
click at [520, 233] on span "ALTA INICIAL DIRECTA" at bounding box center [486, 231] width 75 height 9
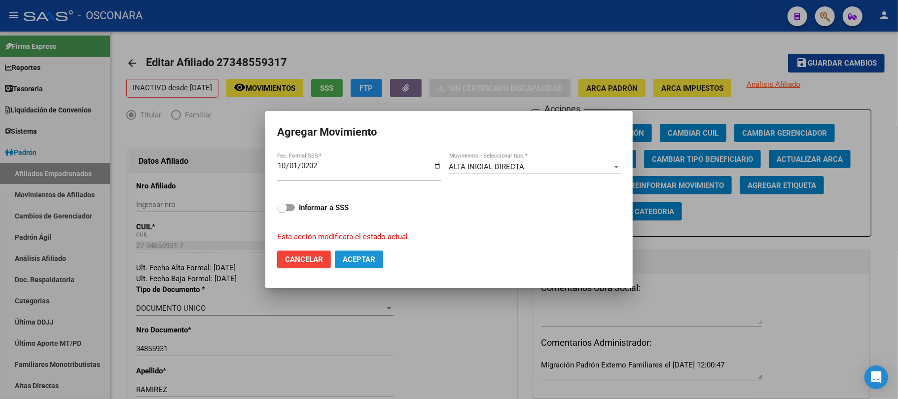
click at [373, 259] on span "Aceptar" at bounding box center [359, 259] width 33 height 9
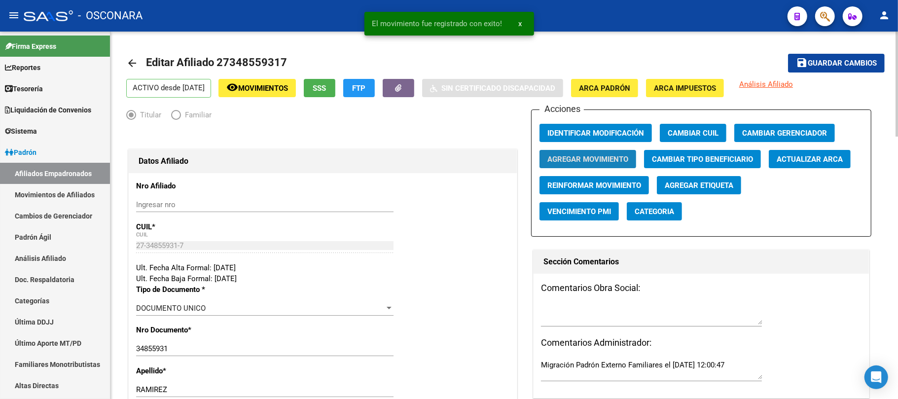
click at [578, 156] on span "Agregar Movimiento" at bounding box center [587, 159] width 81 height 9
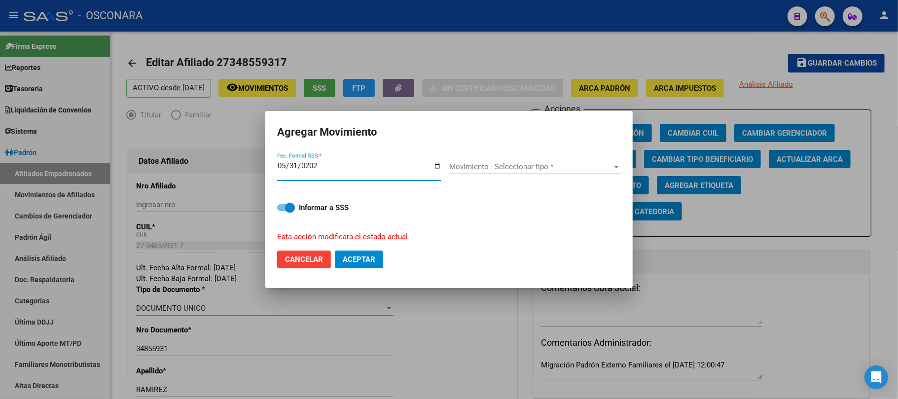
type input "[DATE]"
click at [553, 164] on span "Movimiento - Seleccionar tipo *" at bounding box center [530, 166] width 163 height 9
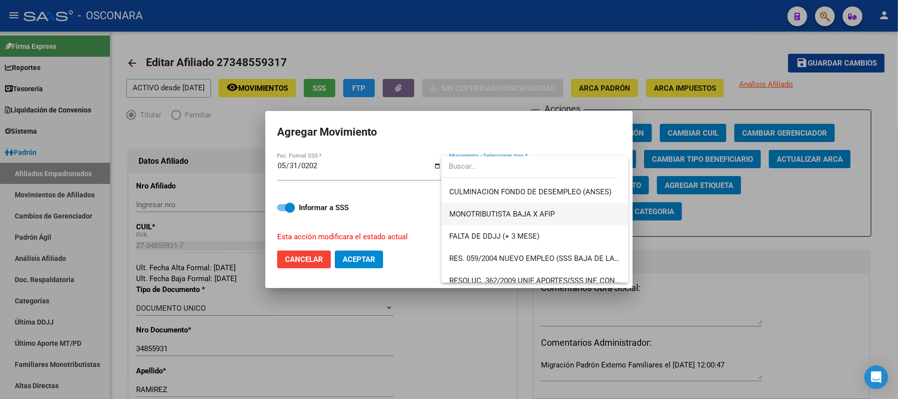
scroll to position [0, 0]
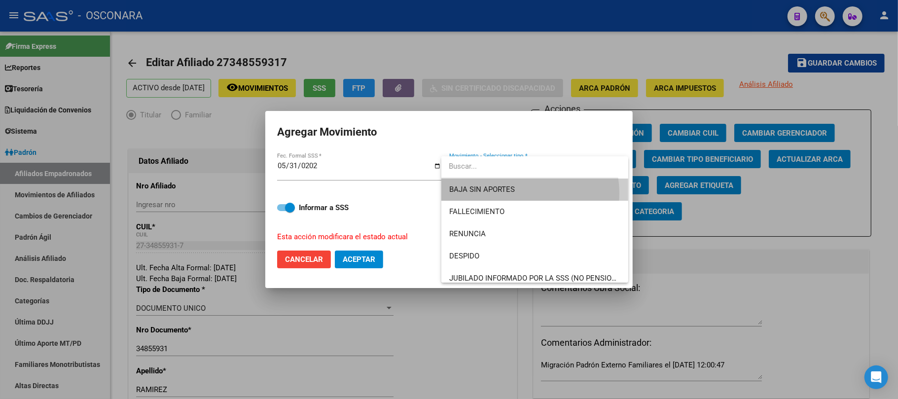
click at [521, 193] on span "BAJA SIN APORTES" at bounding box center [534, 190] width 171 height 22
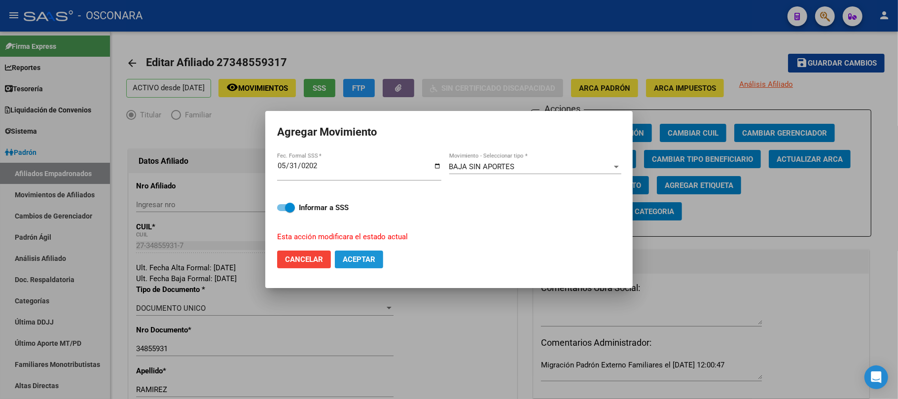
click at [363, 261] on span "Aceptar" at bounding box center [359, 259] width 33 height 9
checkbox input "false"
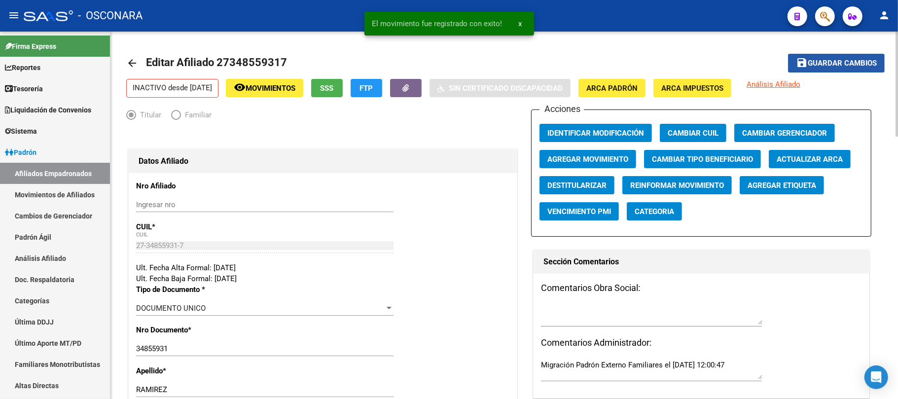
click at [814, 63] on span "Guardar cambios" at bounding box center [842, 63] width 69 height 9
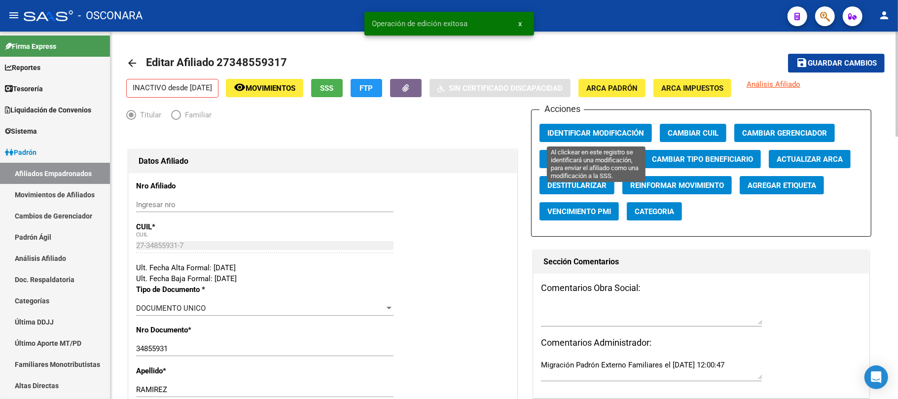
click at [580, 135] on span "Identificar Modificación" at bounding box center [595, 133] width 97 height 9
click at [813, 62] on span "Guardar cambios" at bounding box center [842, 63] width 69 height 9
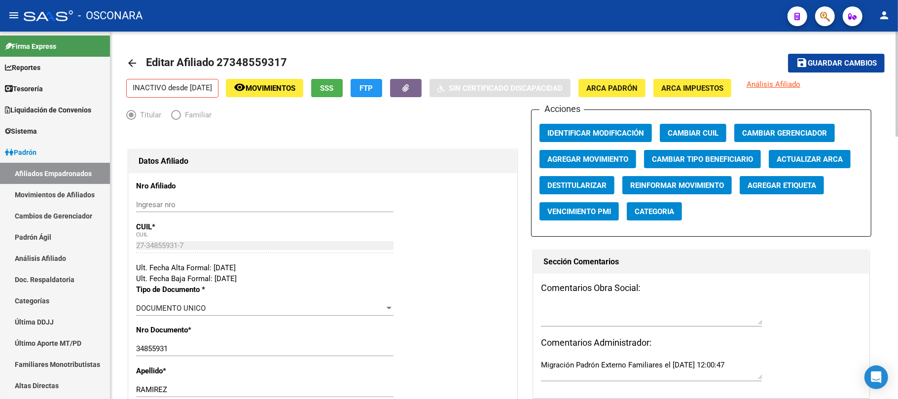
click at [373, 91] on span "FTP" at bounding box center [366, 88] width 13 height 9
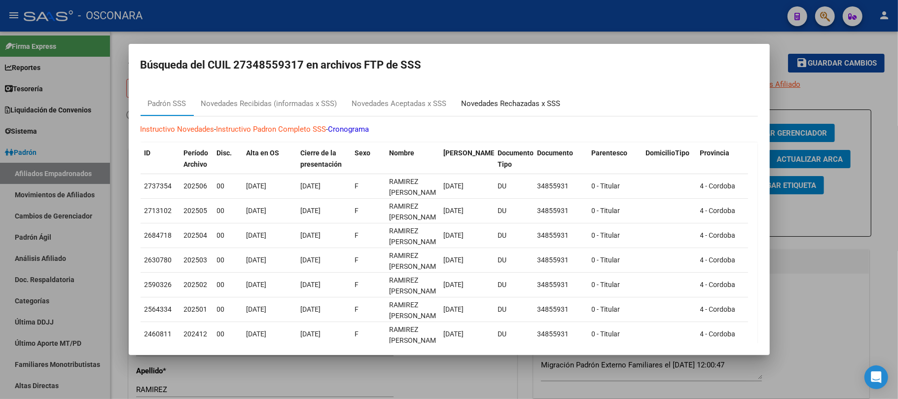
click at [494, 107] on div "Novedades Rechazadas x SSS" at bounding box center [511, 103] width 99 height 11
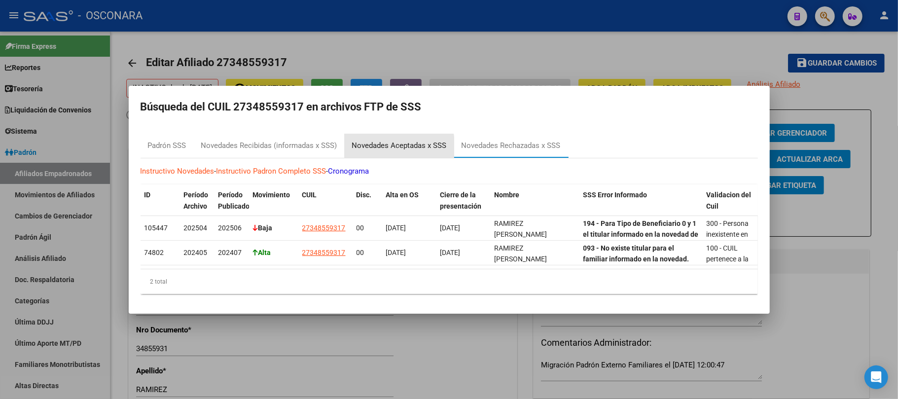
click at [385, 143] on div "Novedades Aceptadas x SSS" at bounding box center [399, 145] width 95 height 11
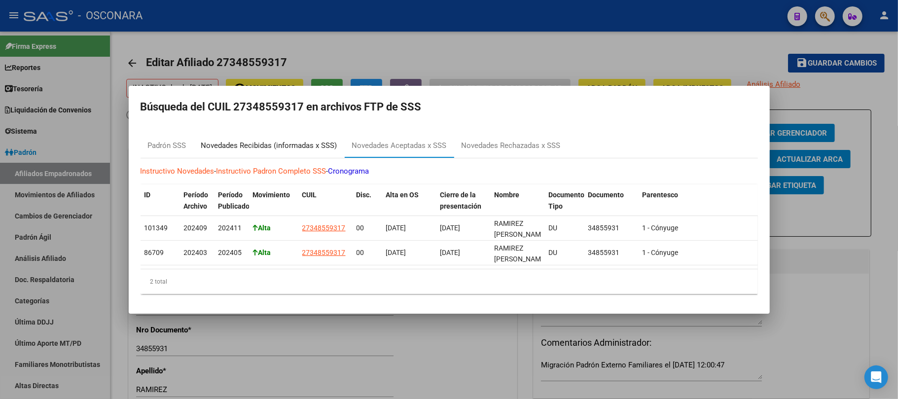
click at [287, 140] on div "Novedades Recibidas (informadas x SSS)" at bounding box center [269, 145] width 136 height 11
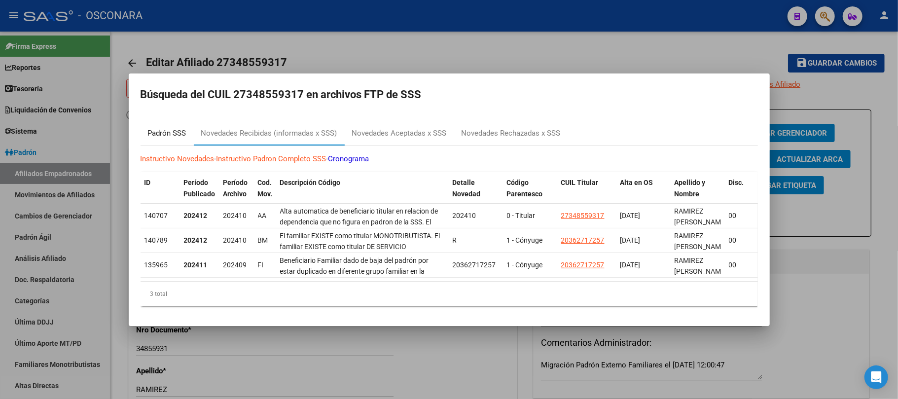
click at [157, 128] on div "Padrón SSS" at bounding box center [167, 133] width 38 height 11
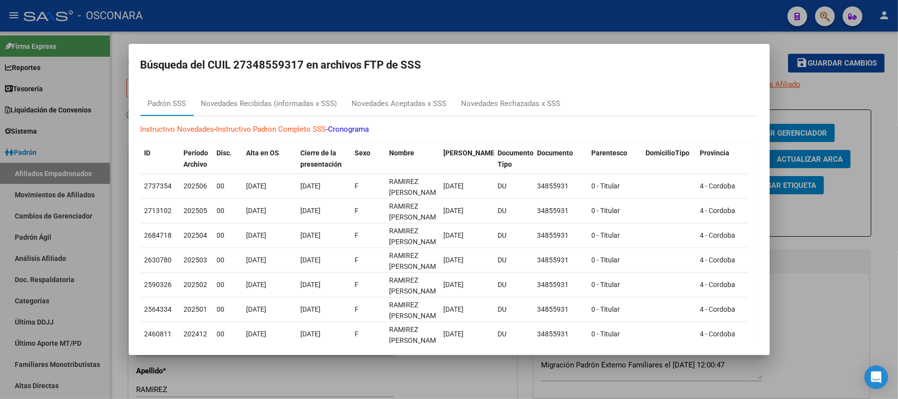
click at [832, 243] on div at bounding box center [449, 199] width 898 height 399
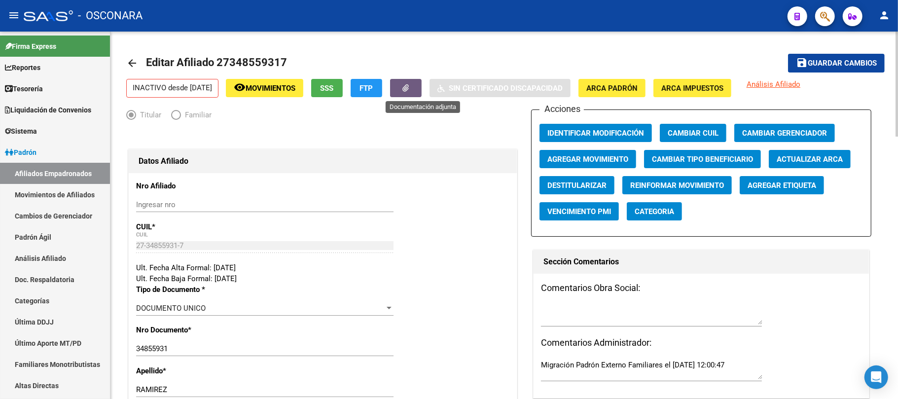
click at [422, 80] on button "button" at bounding box center [406, 88] width 32 height 18
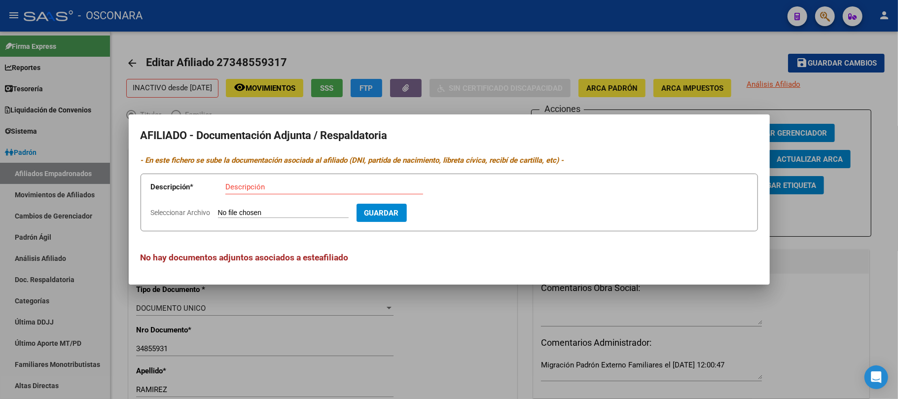
click at [275, 216] on input "Seleccionar Archivo" at bounding box center [283, 213] width 131 height 9
type input "C:\fakepath\Baja Ramirez Valeria.pdf"
click at [328, 189] on input "Descripción" at bounding box center [324, 186] width 198 height 9
type input "baja"
click at [458, 209] on button "Guardar" at bounding box center [439, 213] width 50 height 18
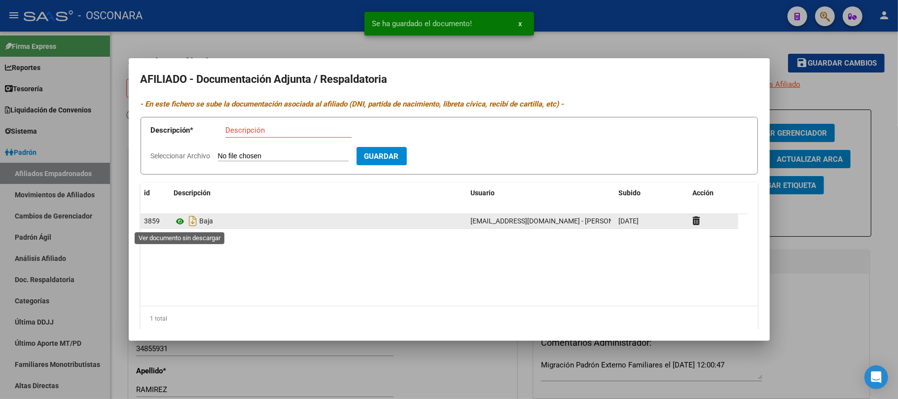
click at [179, 221] on icon at bounding box center [180, 221] width 13 height 12
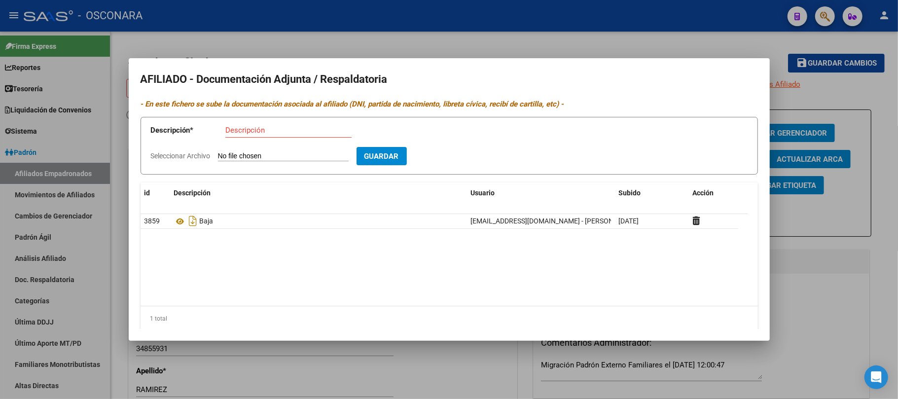
click at [381, 372] on div at bounding box center [449, 199] width 898 height 399
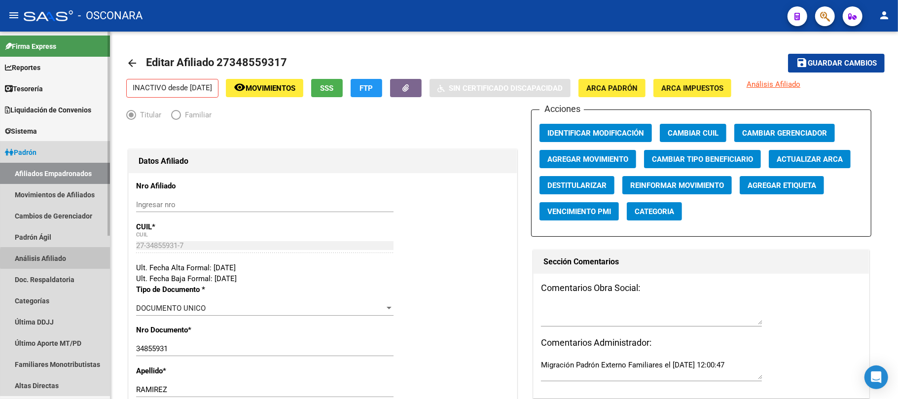
click at [85, 258] on link "Análisis Afiliado" at bounding box center [55, 258] width 110 height 21
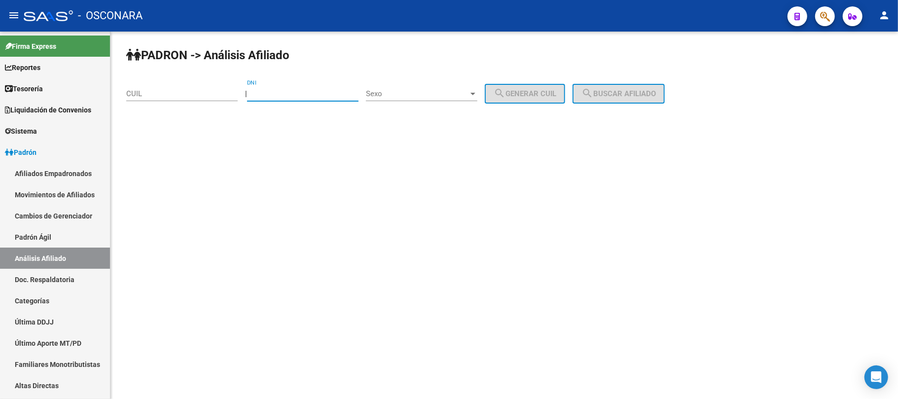
click at [280, 91] on input "DNI" at bounding box center [302, 93] width 111 height 9
type input "70426655"
click at [458, 85] on div "Sexo Sexo" at bounding box center [421, 90] width 111 height 21
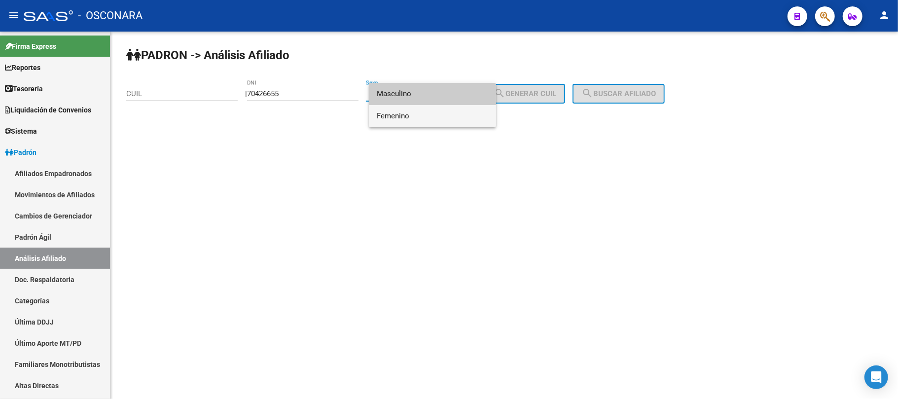
click at [448, 112] on span "Femenino" at bounding box center [432, 116] width 111 height 22
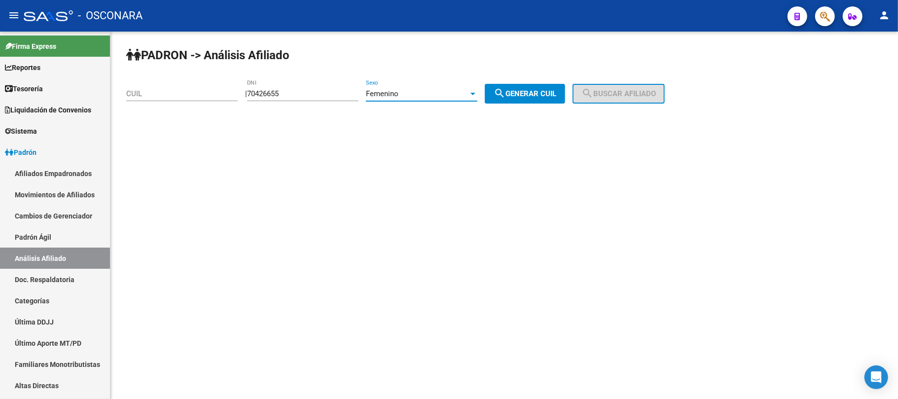
click at [544, 91] on span "search Generar CUIL" at bounding box center [525, 93] width 63 height 9
type input "27-70426655-9"
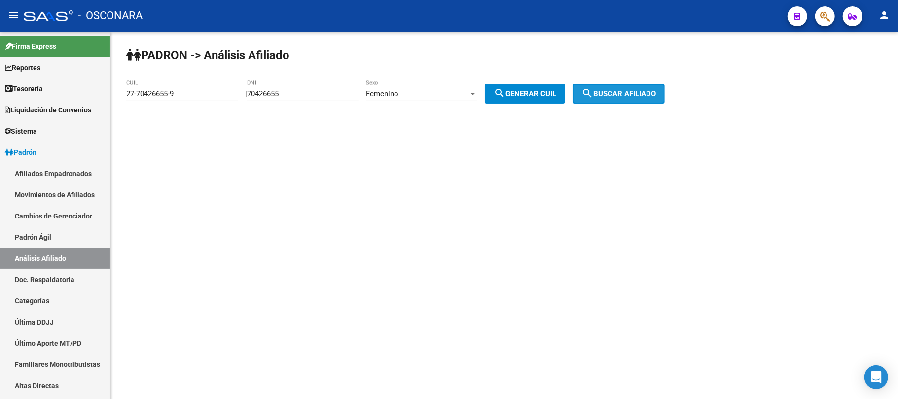
click at [632, 99] on button "search Buscar afiliado" at bounding box center [619, 94] width 92 height 20
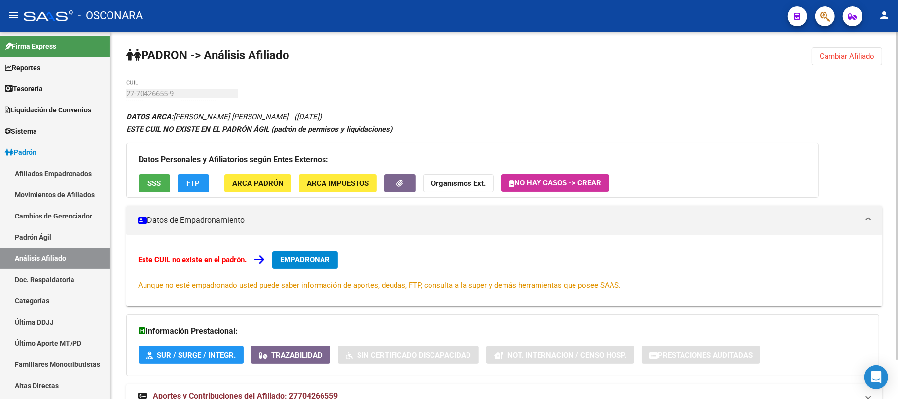
click at [151, 164] on h3 "Datos Personales y Afiliatorios según Entes Externos:" at bounding box center [473, 160] width 668 height 14
click at [154, 174] on div "Datos Personales y Afiliatorios según Entes Externos: SSS FTP ARCA Padrón ARCA …" at bounding box center [472, 170] width 692 height 55
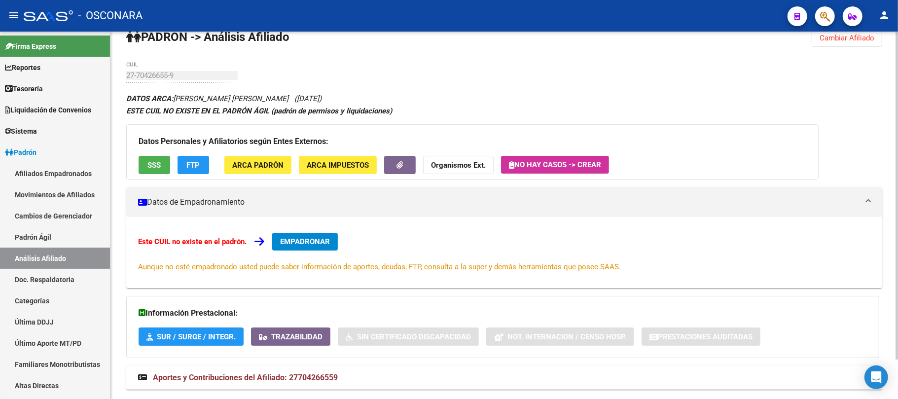
scroll to position [44, 0]
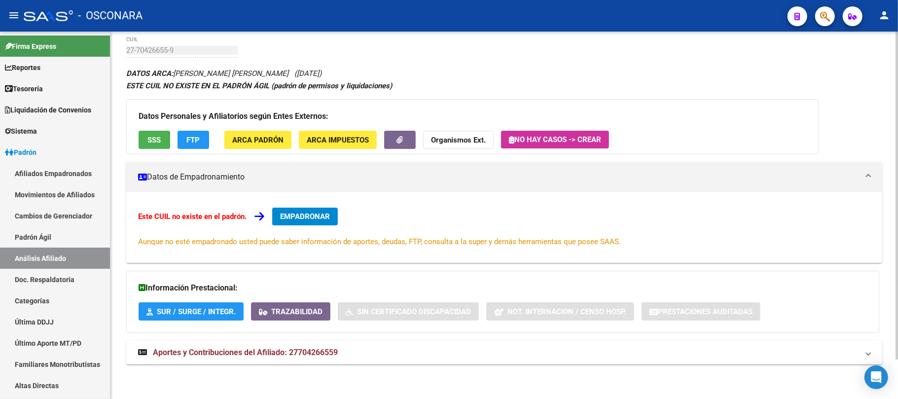
click at [155, 139] on span "SSS" at bounding box center [154, 140] width 13 height 9
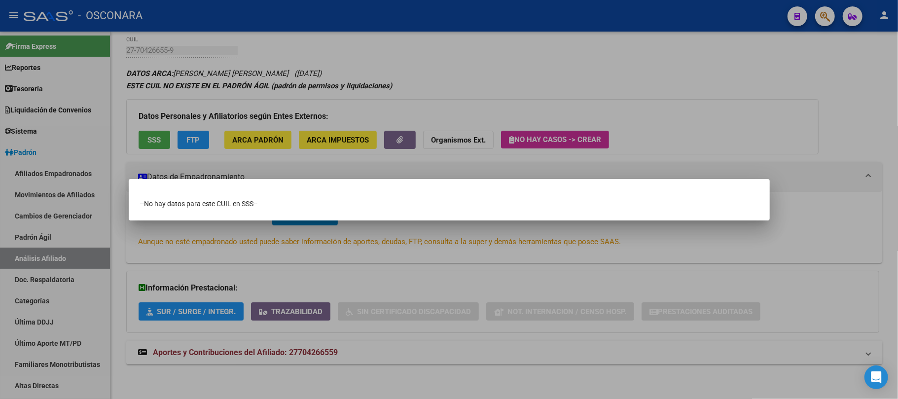
click at [330, 266] on div at bounding box center [449, 199] width 898 height 399
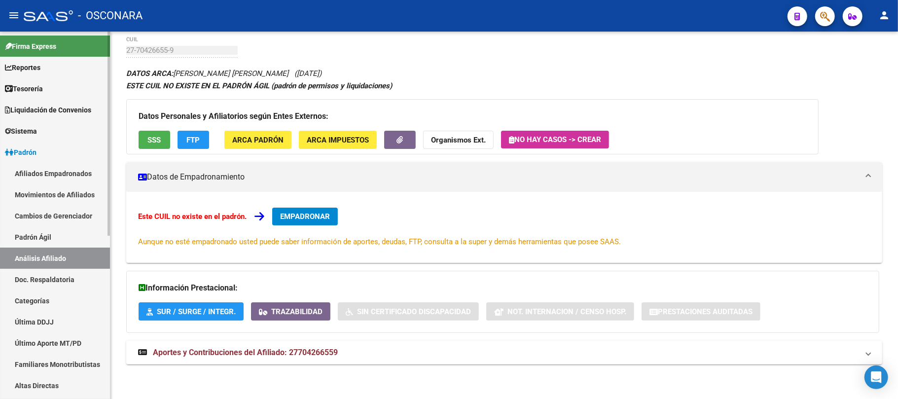
click at [37, 236] on link "Padrón Ágil" at bounding box center [55, 236] width 110 height 21
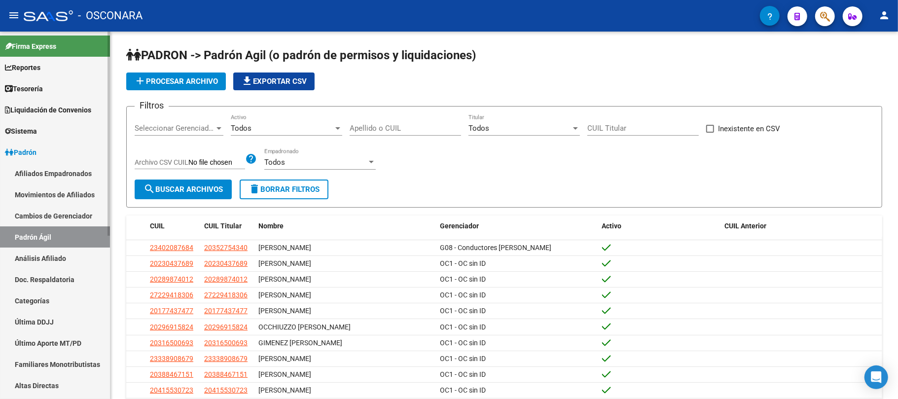
click at [51, 257] on link "Análisis Afiliado" at bounding box center [55, 258] width 110 height 21
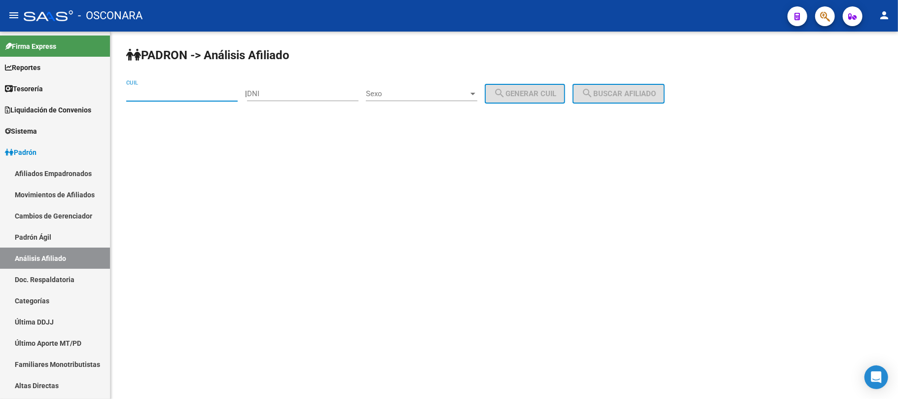
click at [221, 97] on input "CUIL" at bounding box center [181, 93] width 111 height 9
type input "20-44122872-5"
drag, startPoint x: 616, startPoint y: 73, endPoint x: 626, endPoint y: 89, distance: 18.6
click at [617, 74] on div "PADRON -> Análisis Afiliado 20-44122872-5 CUIL | DNI Sexo Sexo search Generar C…" at bounding box center [504, 84] width 788 height 104
click at [626, 89] on span "search Buscar afiliado" at bounding box center [618, 93] width 74 height 9
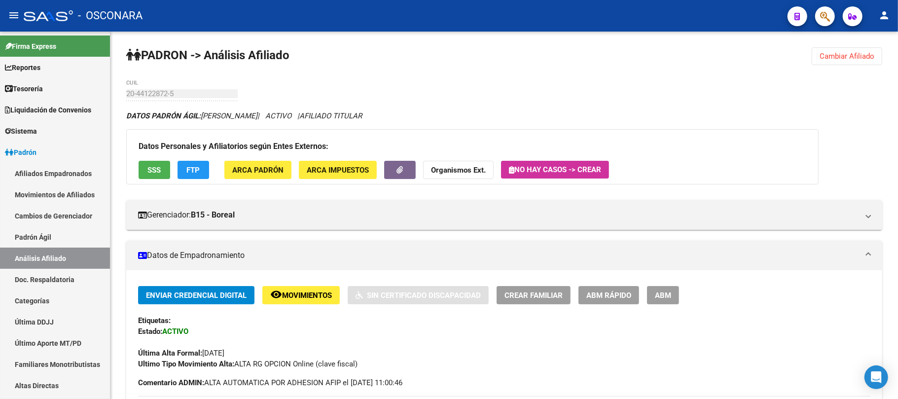
click at [156, 169] on span "SSS" at bounding box center [154, 170] width 13 height 9
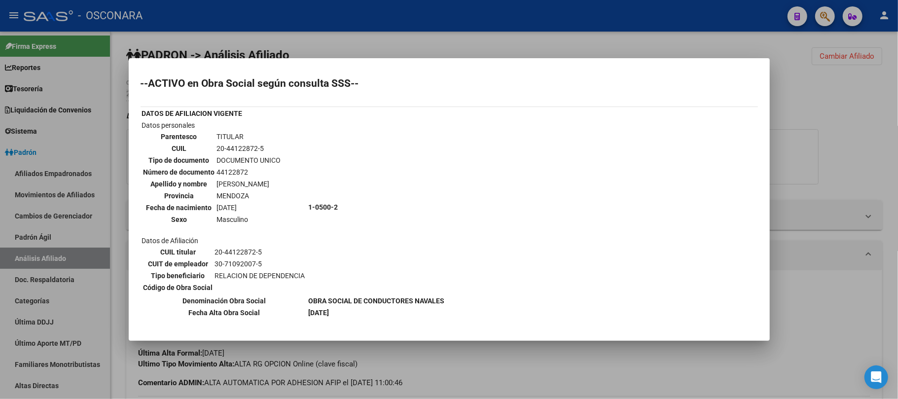
scroll to position [184, 0]
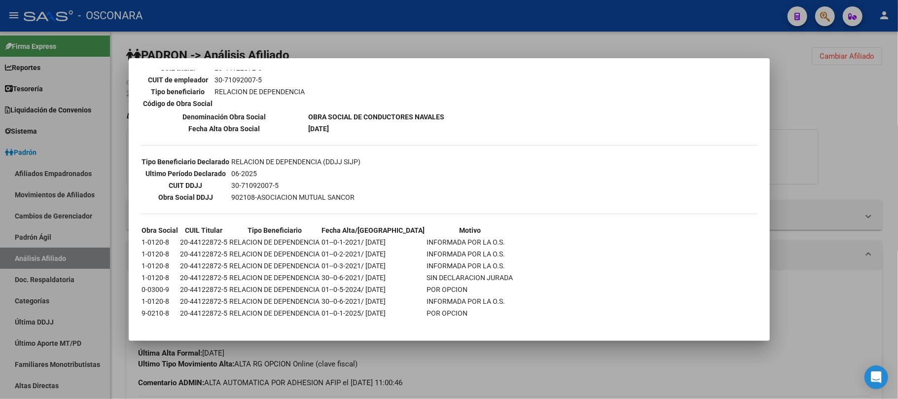
click at [481, 350] on div at bounding box center [449, 199] width 898 height 399
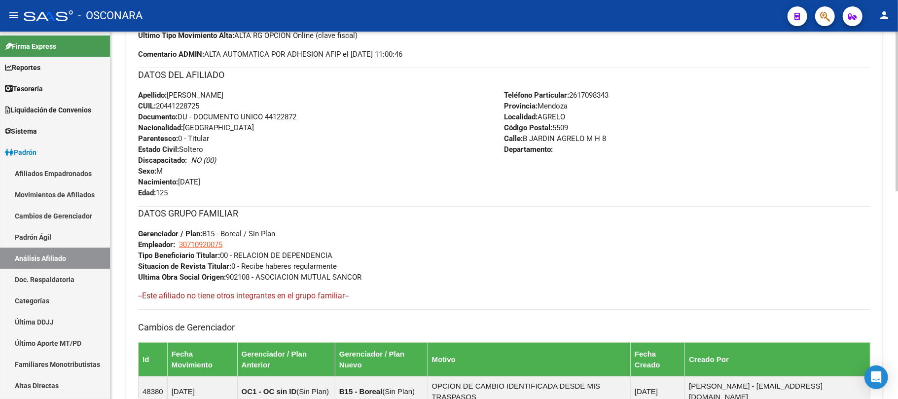
scroll to position [476, 0]
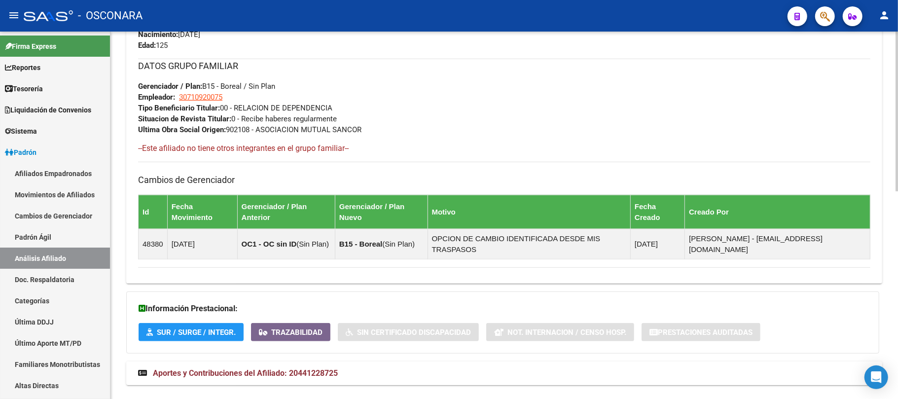
click at [314, 368] on span "Aportes y Contribuciones del Afiliado: 20441228725" at bounding box center [245, 372] width 185 height 9
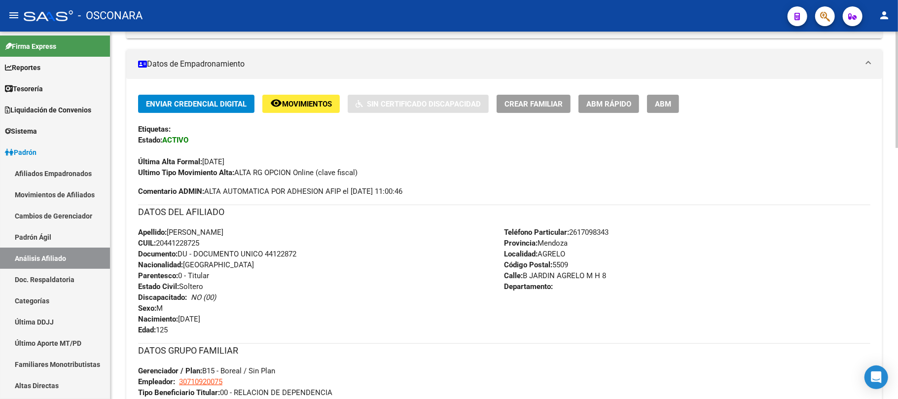
scroll to position [0, 0]
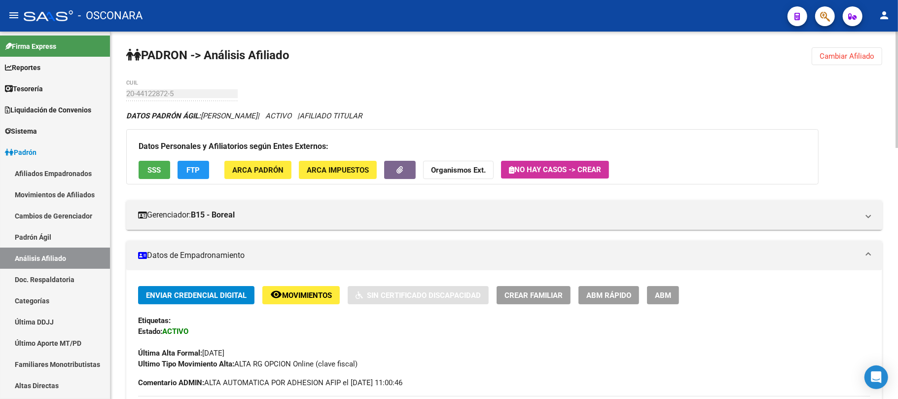
click at [165, 176] on button "SSS" at bounding box center [155, 170] width 32 height 18
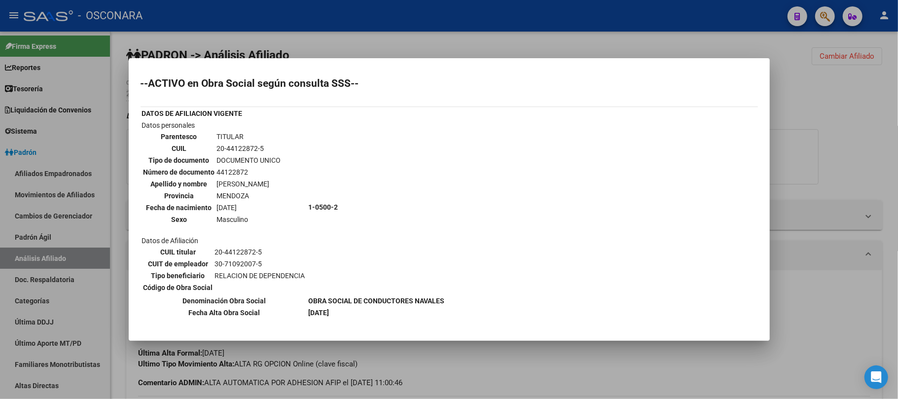
click at [686, 375] on div at bounding box center [449, 199] width 898 height 399
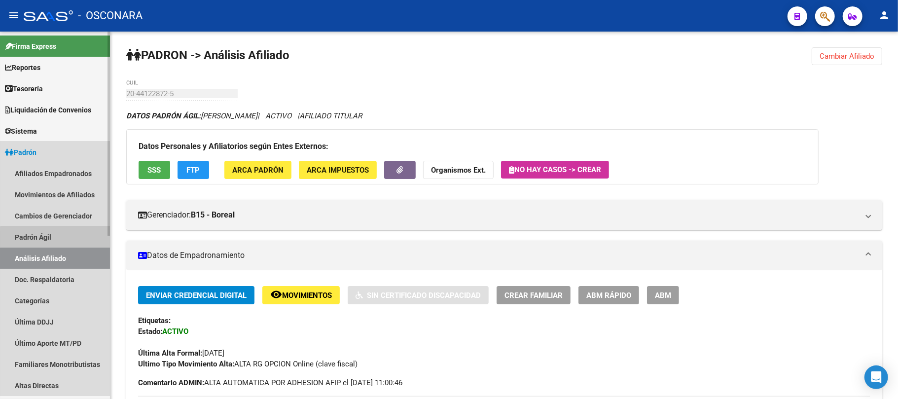
click at [72, 239] on link "Padrón Ágil" at bounding box center [55, 236] width 110 height 21
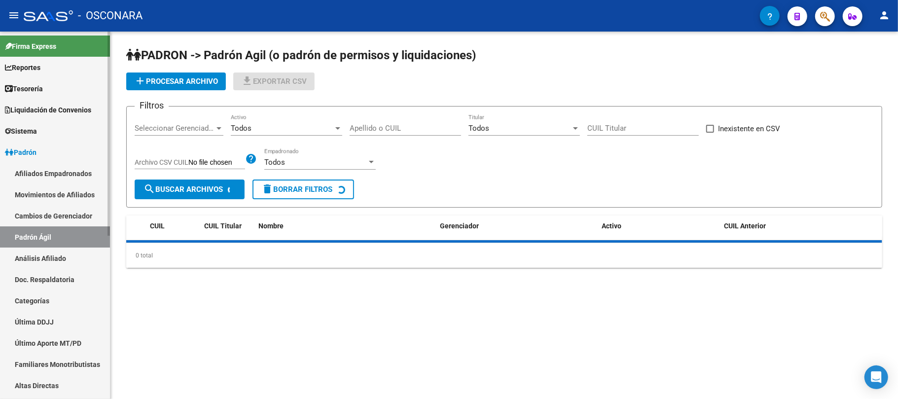
click at [66, 254] on link "Análisis Afiliado" at bounding box center [55, 258] width 110 height 21
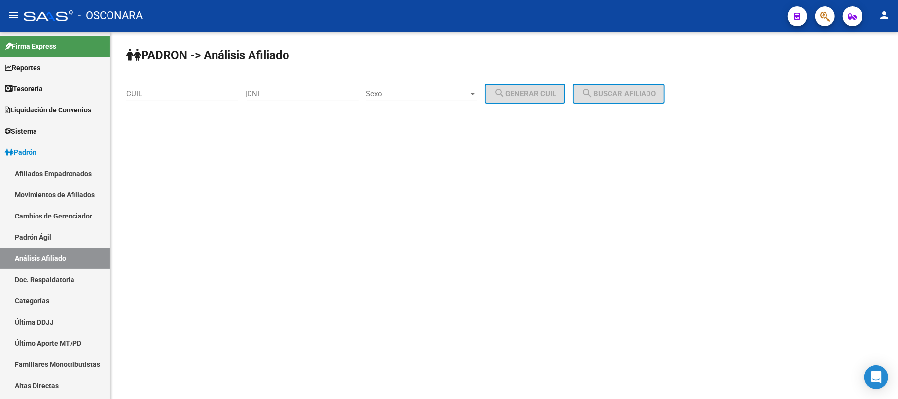
click at [316, 87] on div "DNI" at bounding box center [302, 90] width 111 height 21
type input "70426655"
click at [477, 92] on div at bounding box center [472, 94] width 9 height 8
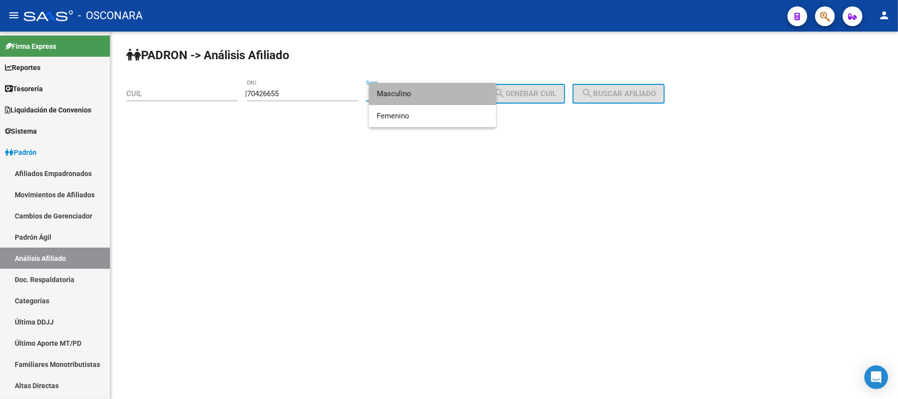
click at [456, 95] on span "Masculino" at bounding box center [432, 94] width 111 height 22
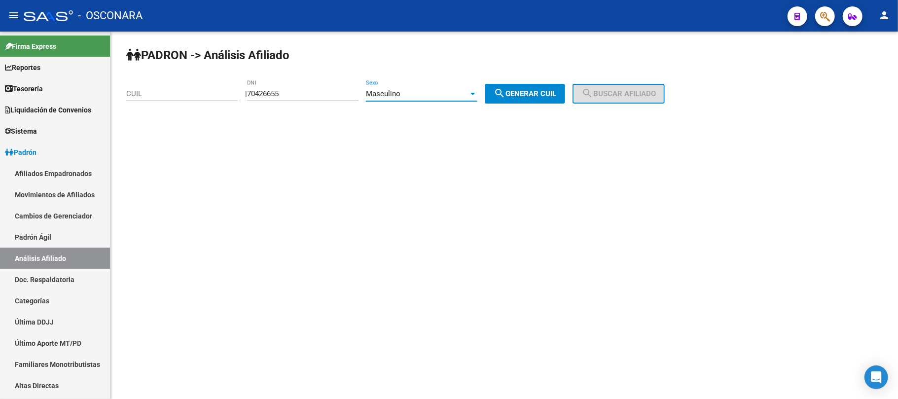
click at [553, 101] on button "search Generar CUIL" at bounding box center [525, 94] width 80 height 20
type input "20-70426655-4"
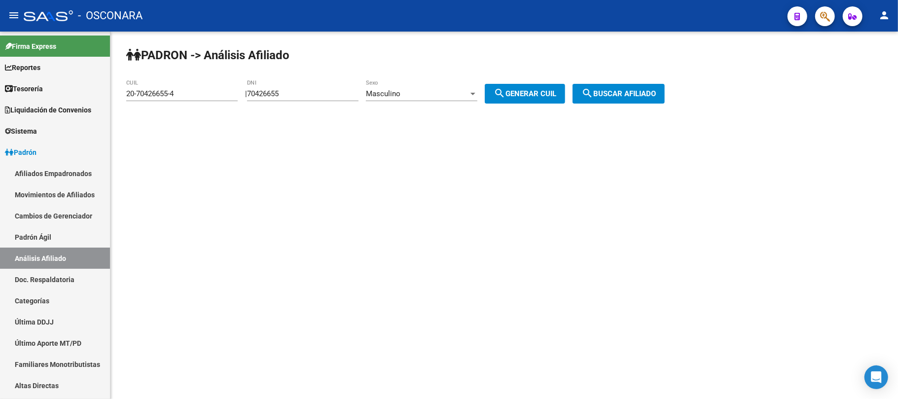
click at [626, 93] on span "search Buscar afiliado" at bounding box center [618, 93] width 74 height 9
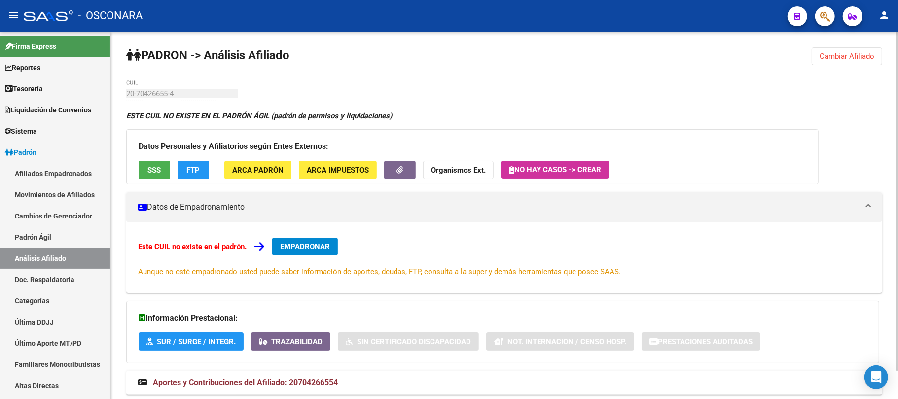
click at [158, 166] on span "SSS" at bounding box center [154, 170] width 13 height 9
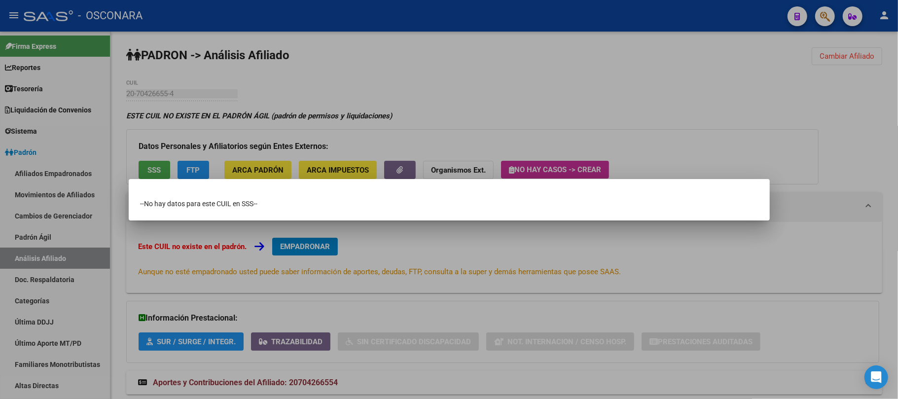
click at [379, 238] on div at bounding box center [449, 199] width 898 height 399
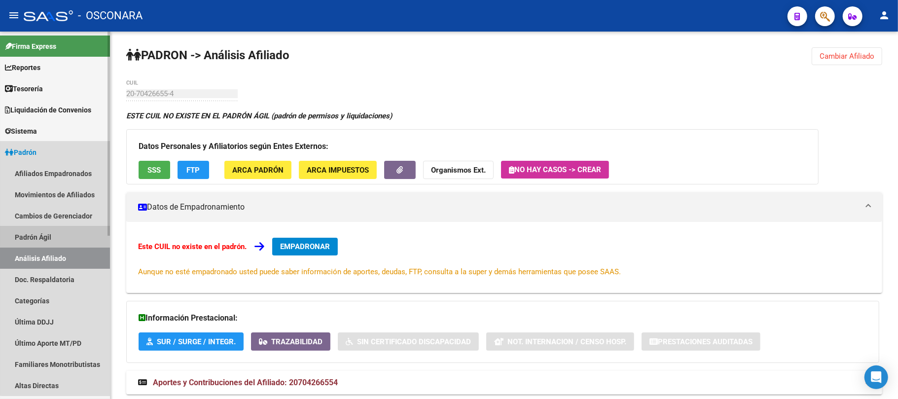
click at [56, 229] on link "Padrón Ágil" at bounding box center [55, 236] width 110 height 21
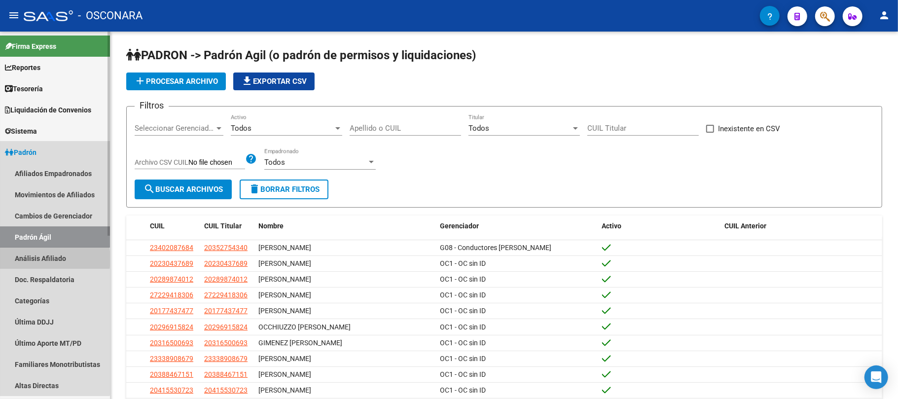
click at [38, 260] on link "Análisis Afiliado" at bounding box center [55, 258] width 110 height 21
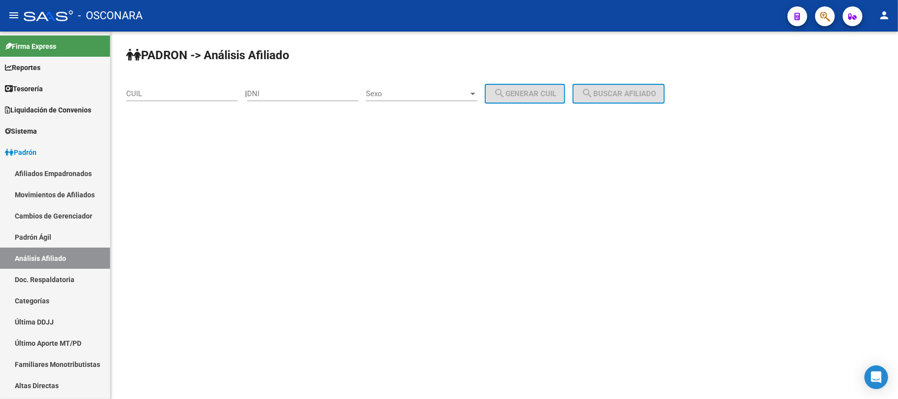
click at [348, 97] on input "DNI" at bounding box center [302, 93] width 111 height 9
type input "70726655"
click at [459, 99] on div "Sexo Sexo" at bounding box center [421, 90] width 111 height 21
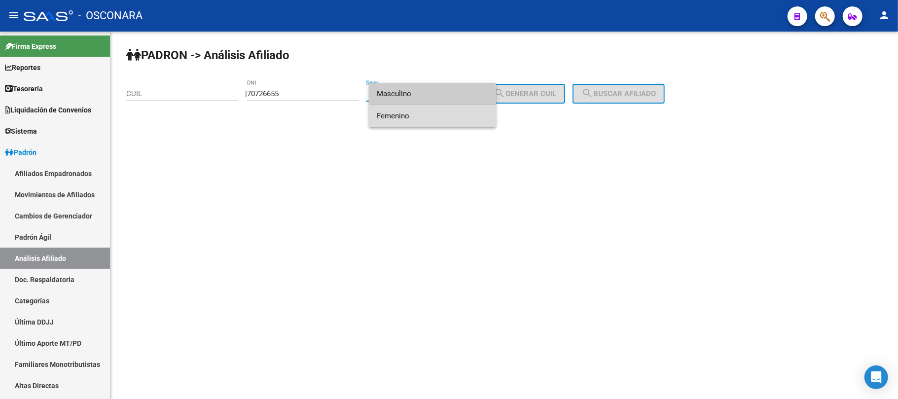
click at [443, 119] on span "Femenino" at bounding box center [432, 116] width 111 height 22
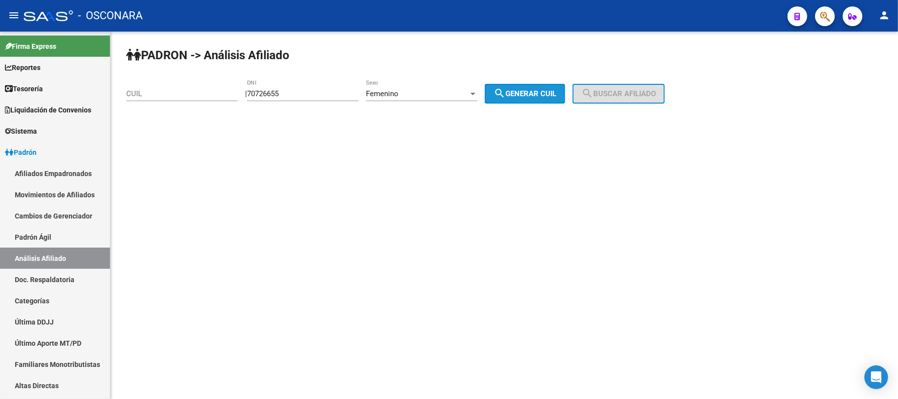
click at [533, 98] on button "search Generar CUIL" at bounding box center [525, 94] width 80 height 20
type input "23-70726655-4"
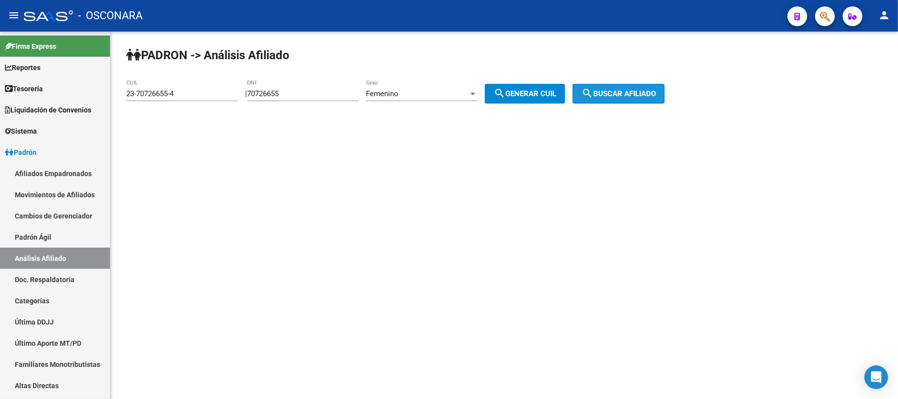
click at [632, 91] on span "search Buscar afiliado" at bounding box center [618, 93] width 74 height 9
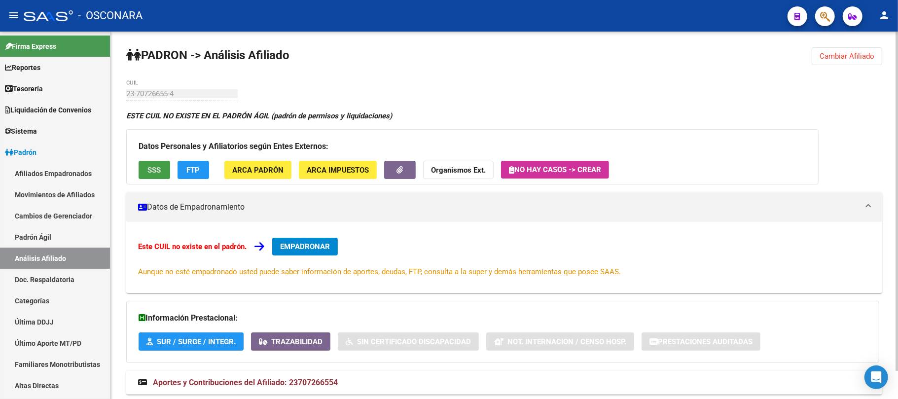
click at [154, 176] on button "SSS" at bounding box center [155, 170] width 32 height 18
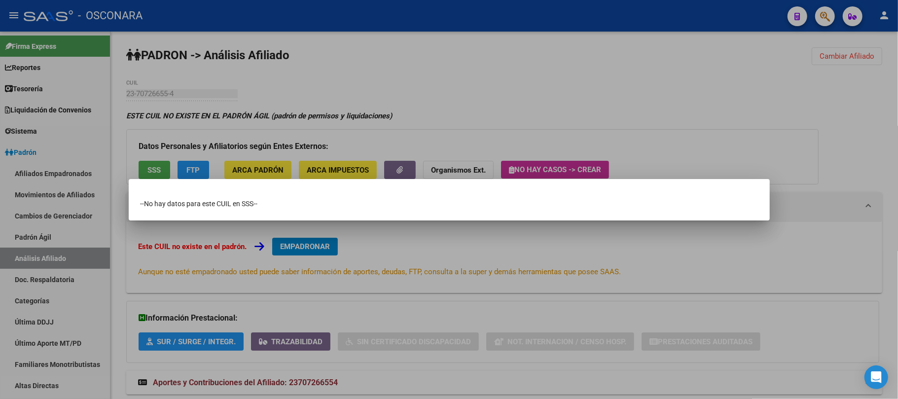
click at [604, 83] on div at bounding box center [449, 199] width 898 height 399
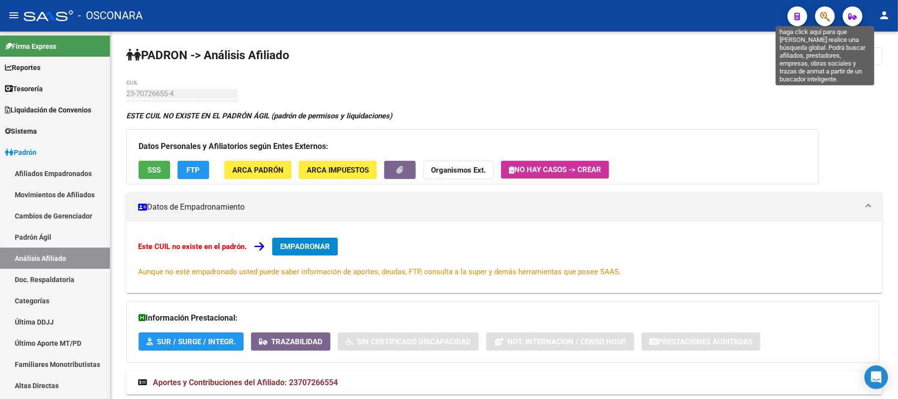
click at [823, 16] on icon "button" at bounding box center [825, 16] width 10 height 11
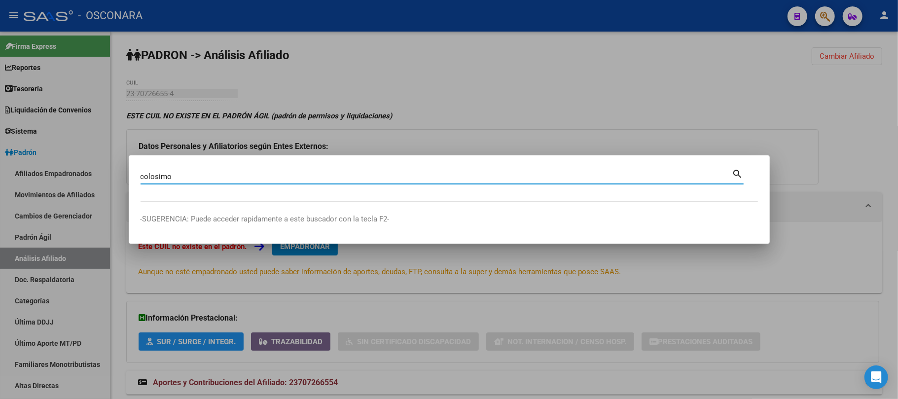
type input "colosimo"
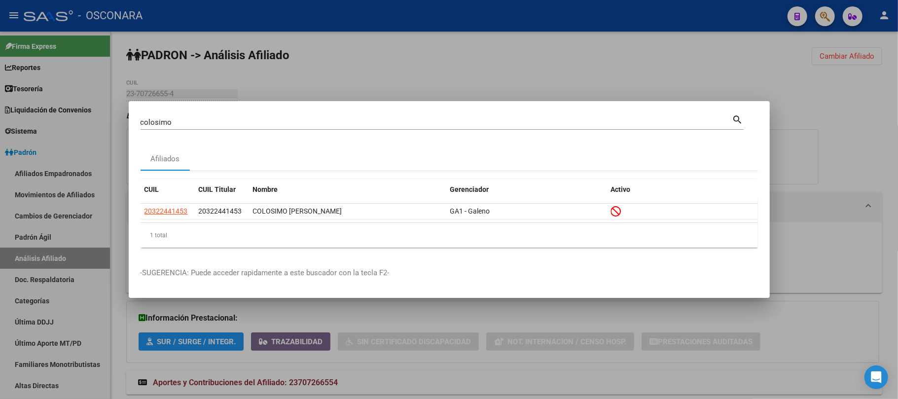
click at [55, 231] on div at bounding box center [449, 199] width 898 height 399
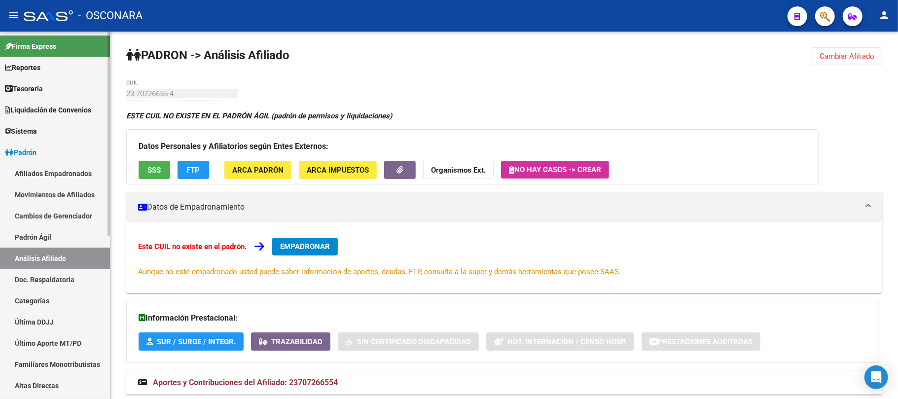
click at [46, 235] on link "Padrón Ágil" at bounding box center [55, 236] width 110 height 21
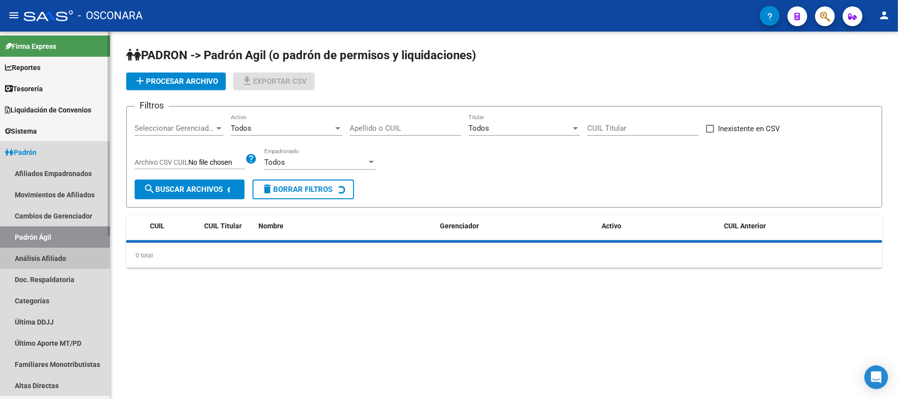
click at [54, 261] on link "Análisis Afiliado" at bounding box center [55, 258] width 110 height 21
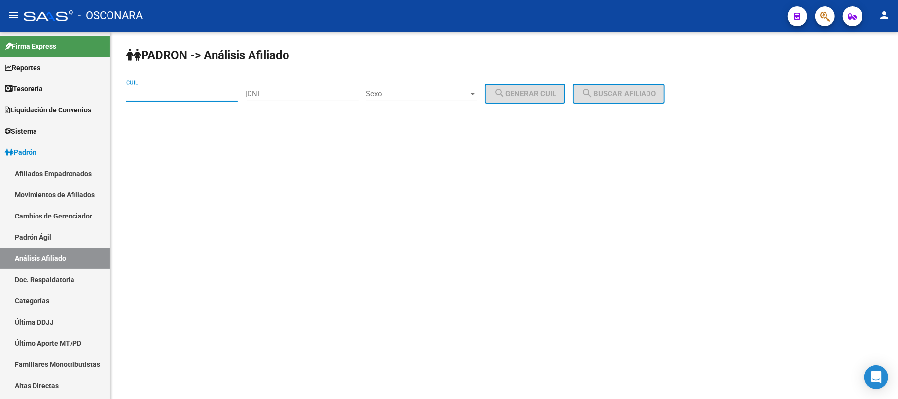
click at [184, 95] on input "CUIL" at bounding box center [181, 93] width 111 height 9
paste input "20-25701437-2"
type input "20-25701437-2"
click at [620, 88] on button "search Buscar afiliado" at bounding box center [619, 94] width 92 height 20
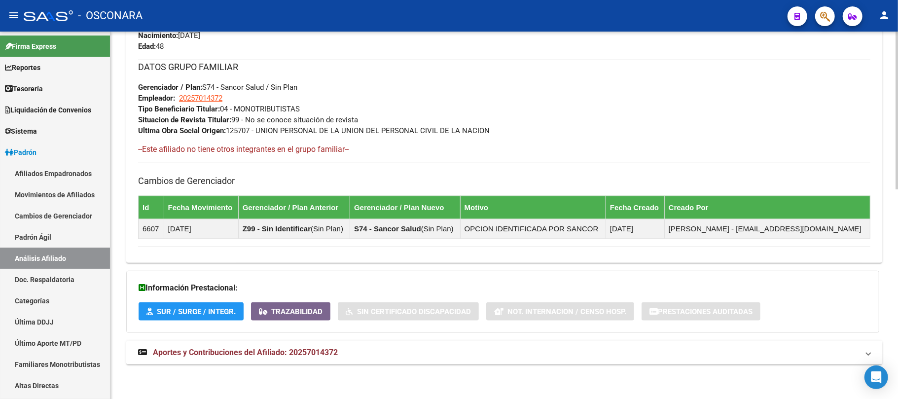
click at [317, 350] on span "Aportes y Contribuciones del Afiliado: 20257014372" at bounding box center [245, 352] width 185 height 9
